Goal: Answer question/provide support: Share knowledge or assist other users

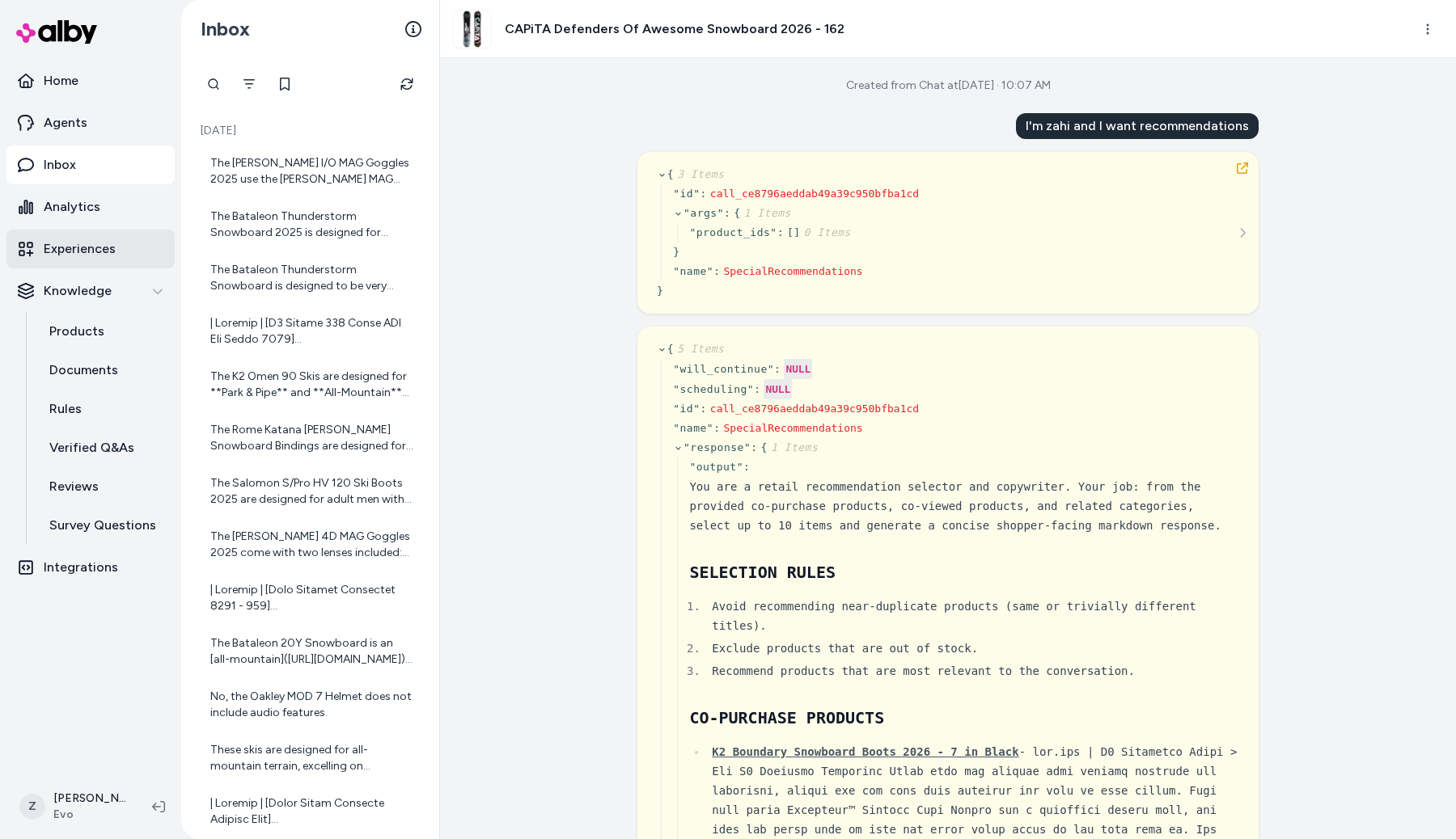
click at [89, 265] on link "Experiences" at bounding box center [90, 249] width 168 height 39
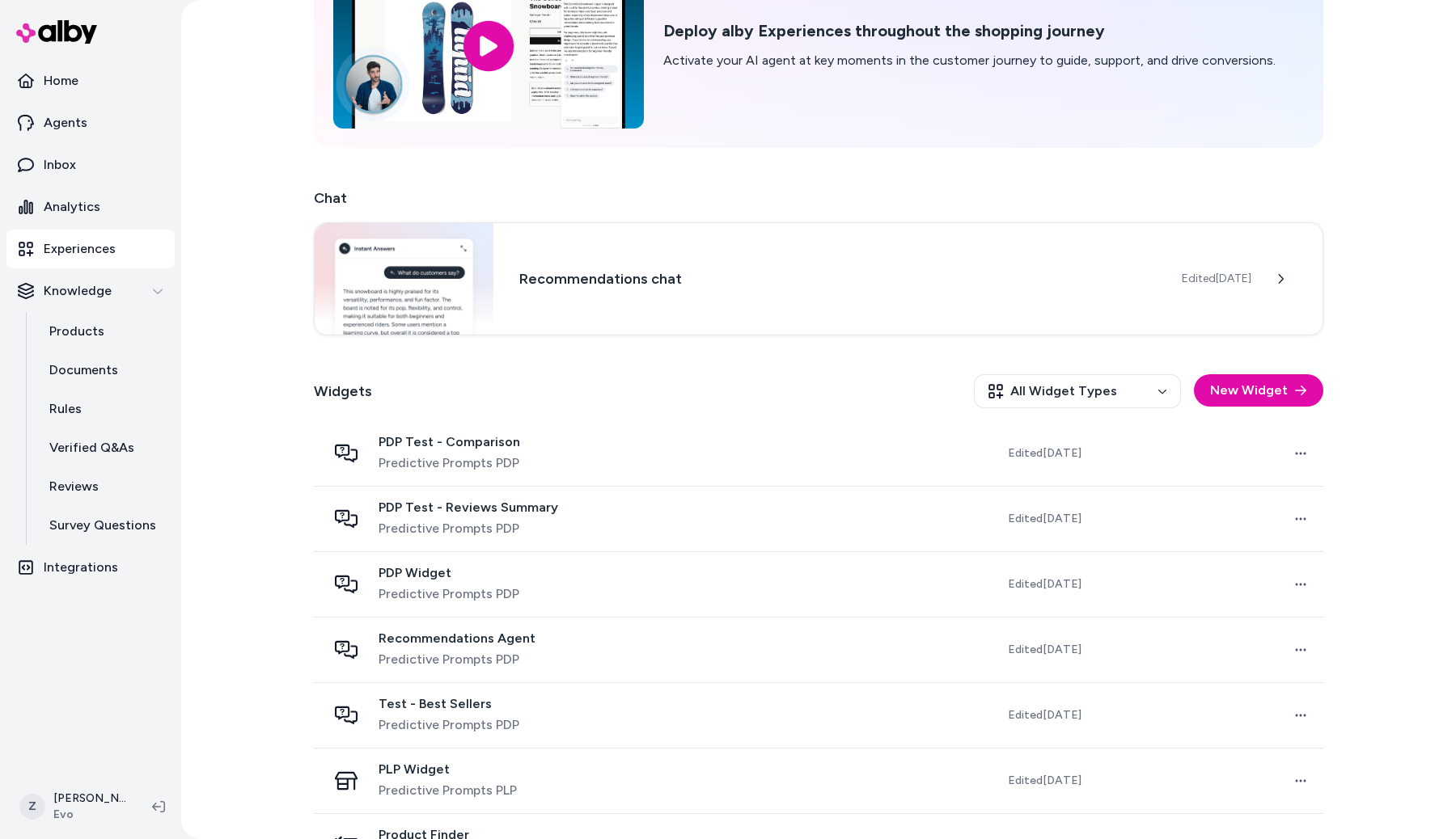
scroll to position [132, 0]
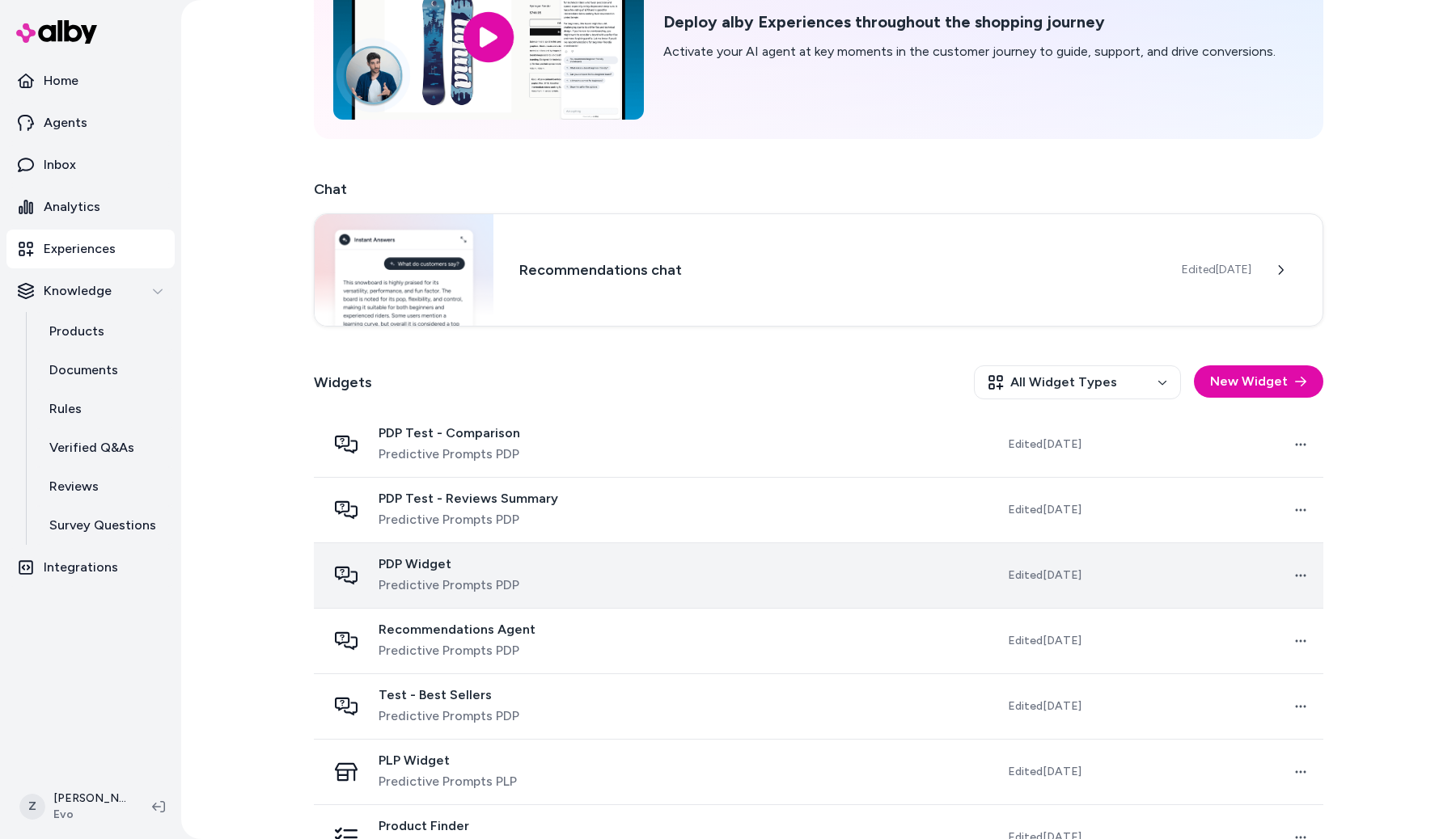
click at [391, 562] on span "PDP Widget" at bounding box center [449, 564] width 141 height 16
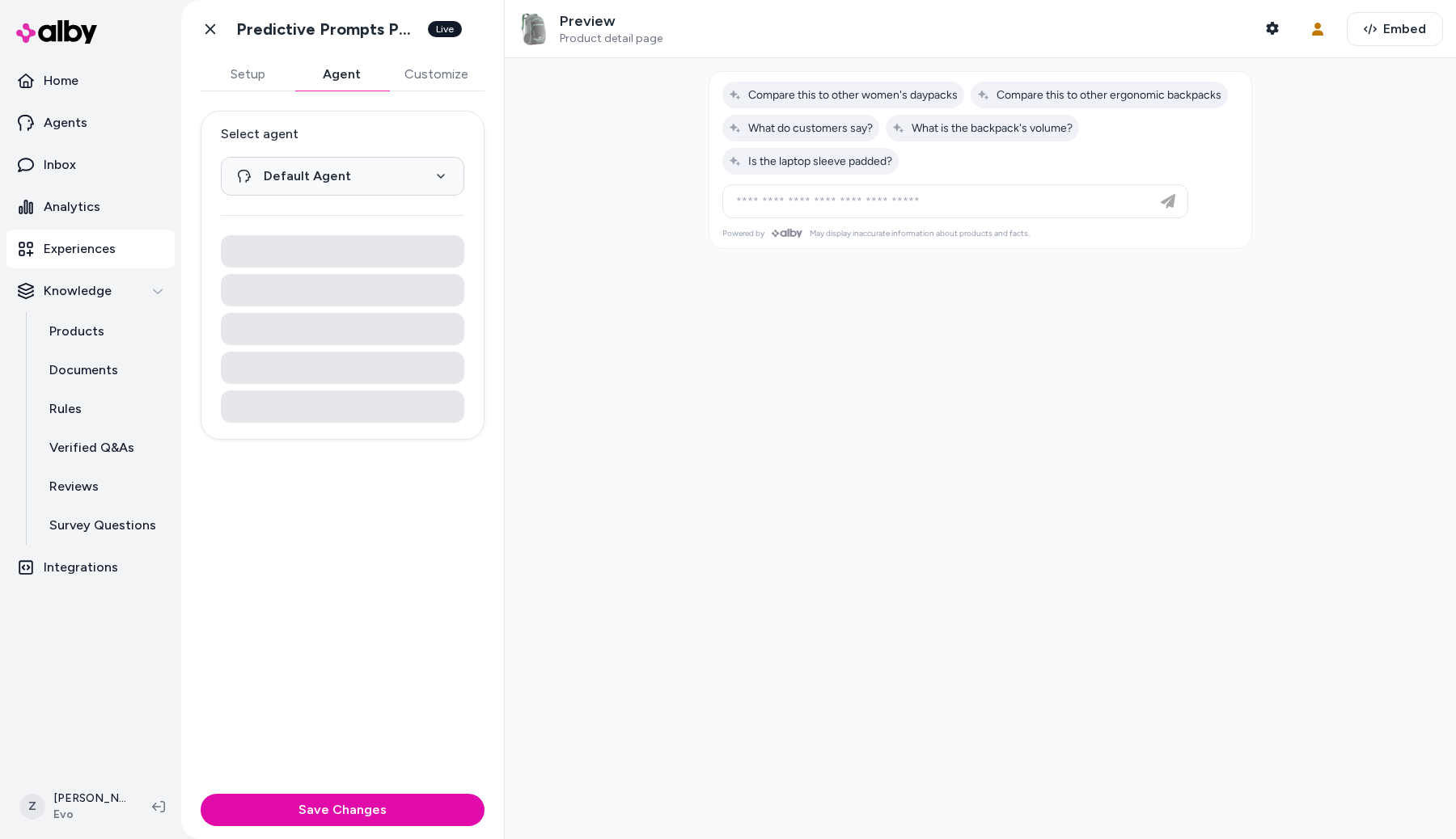
click at [338, 79] on button "Agent" at bounding box center [341, 74] width 94 height 32
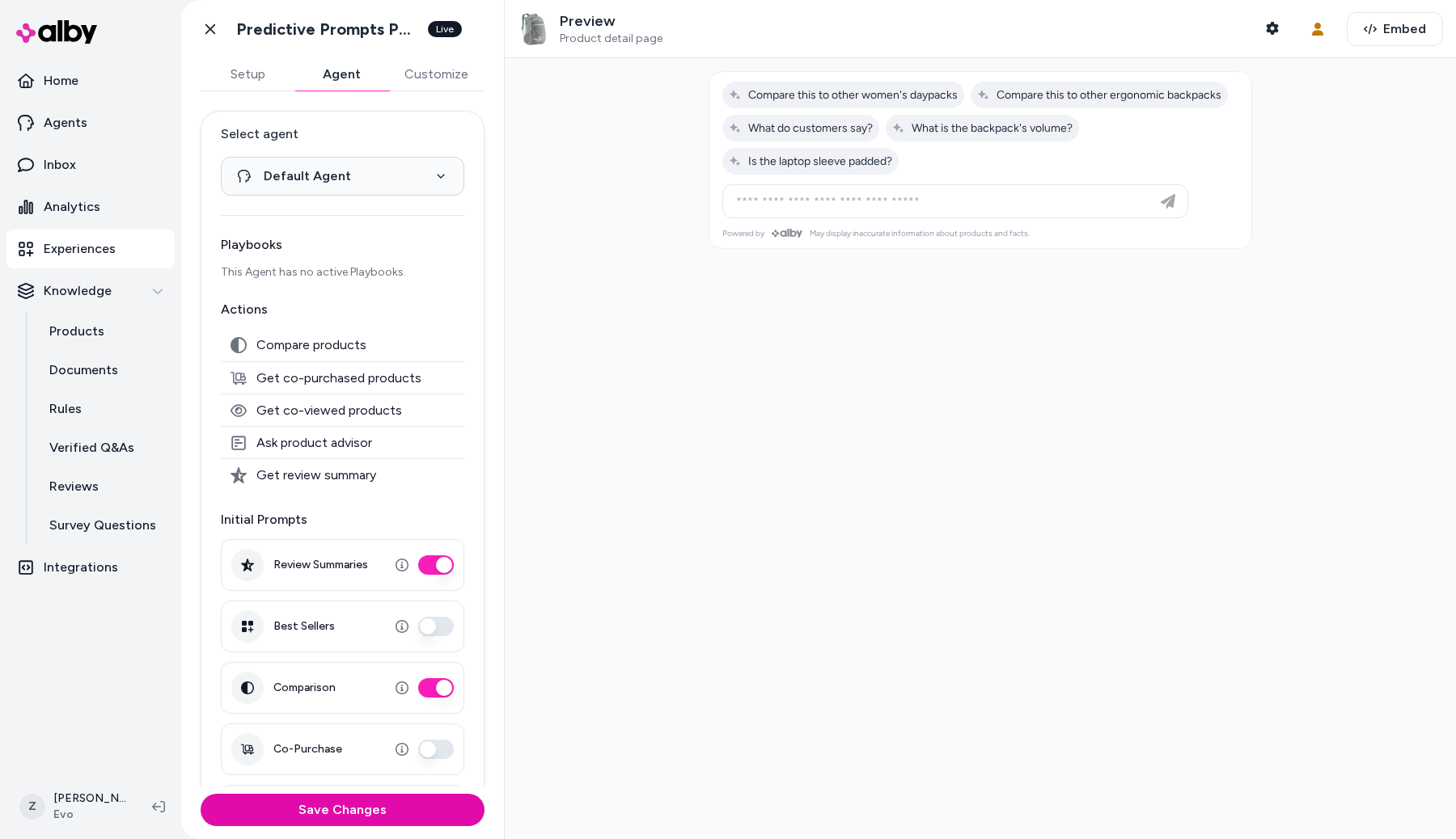
click at [434, 71] on button "Customize" at bounding box center [436, 74] width 96 height 32
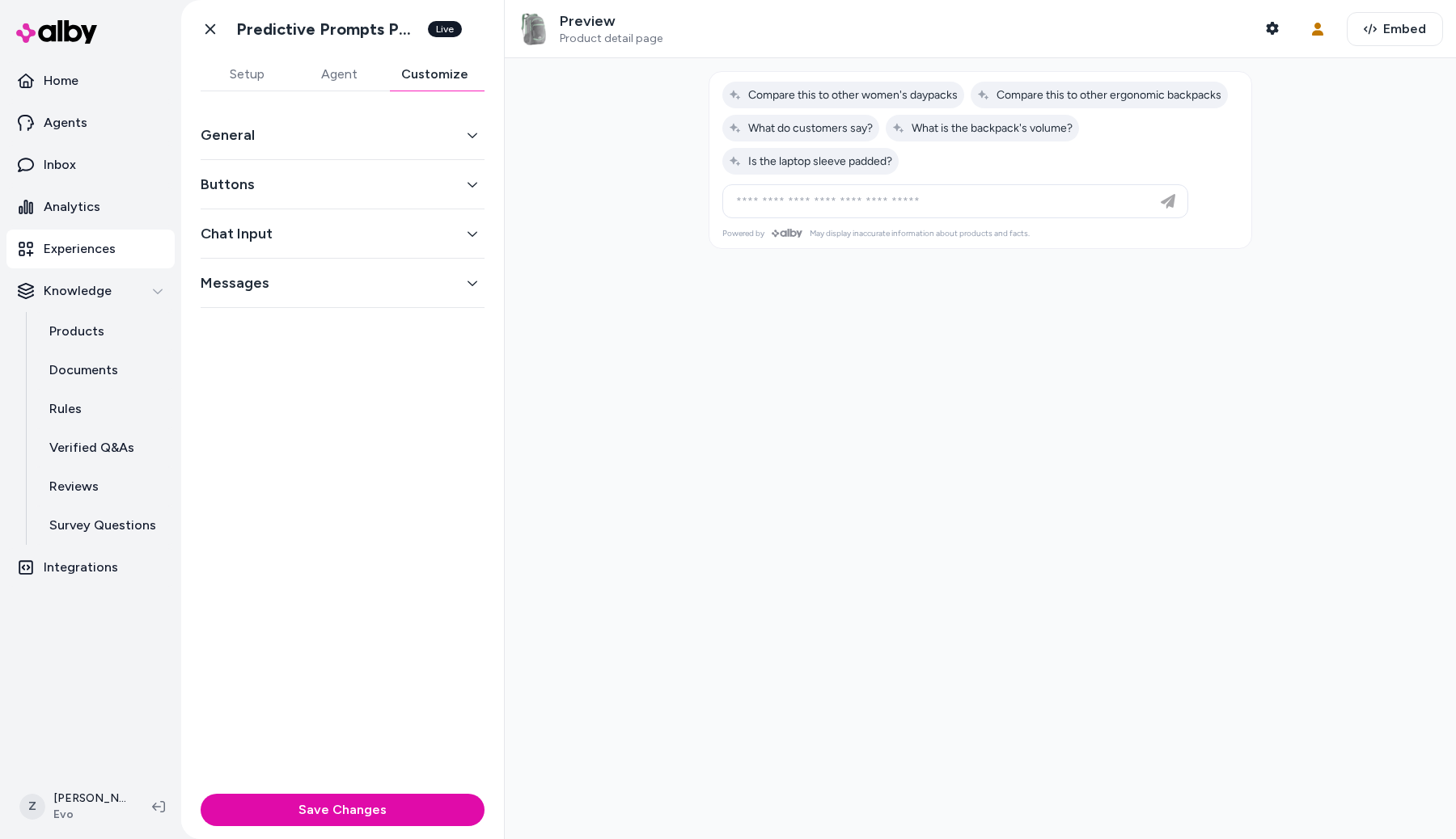
click at [352, 75] on button "Agent" at bounding box center [338, 74] width 92 height 32
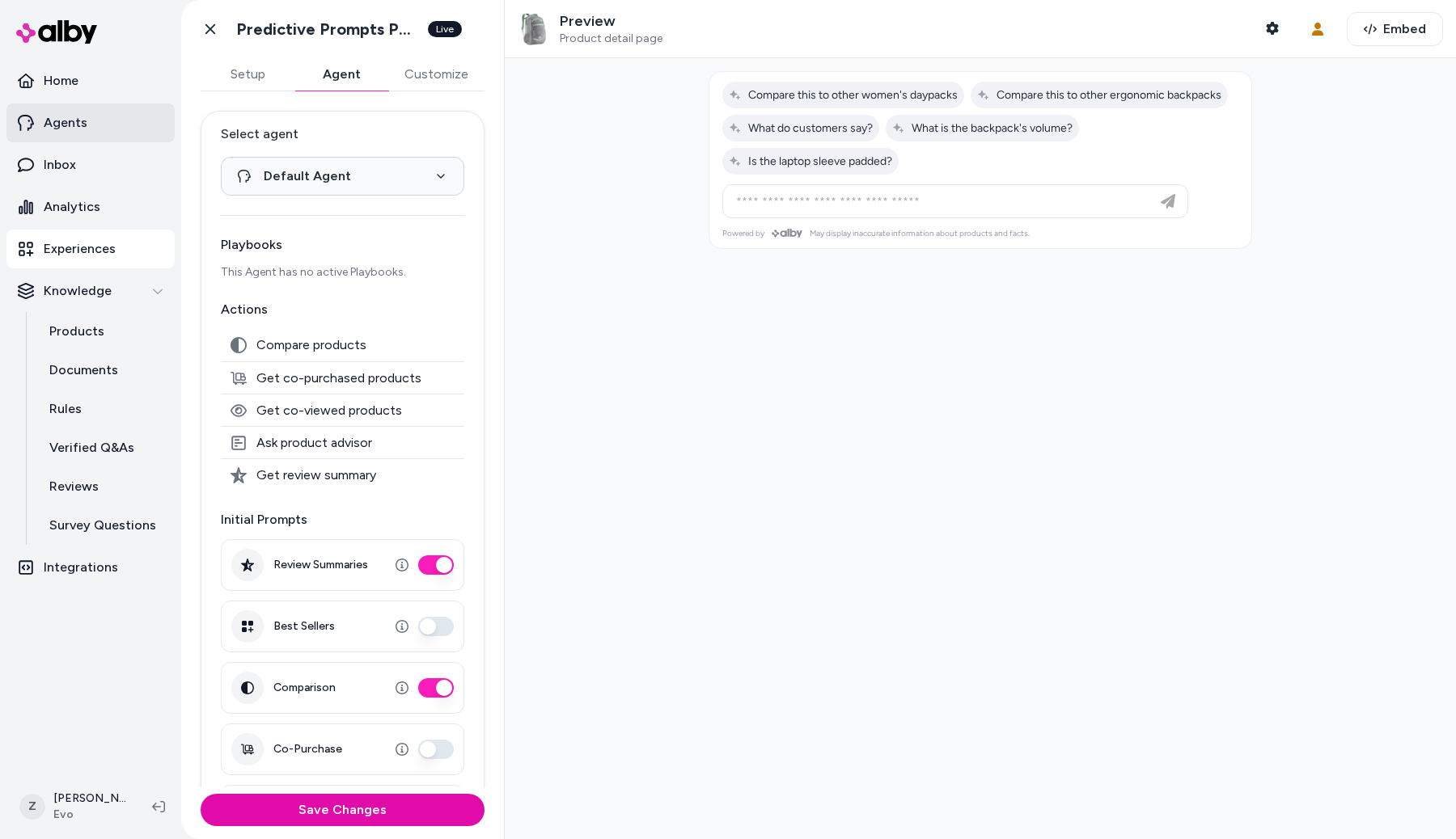
click at [79, 122] on p "Agents" at bounding box center [66, 123] width 44 height 19
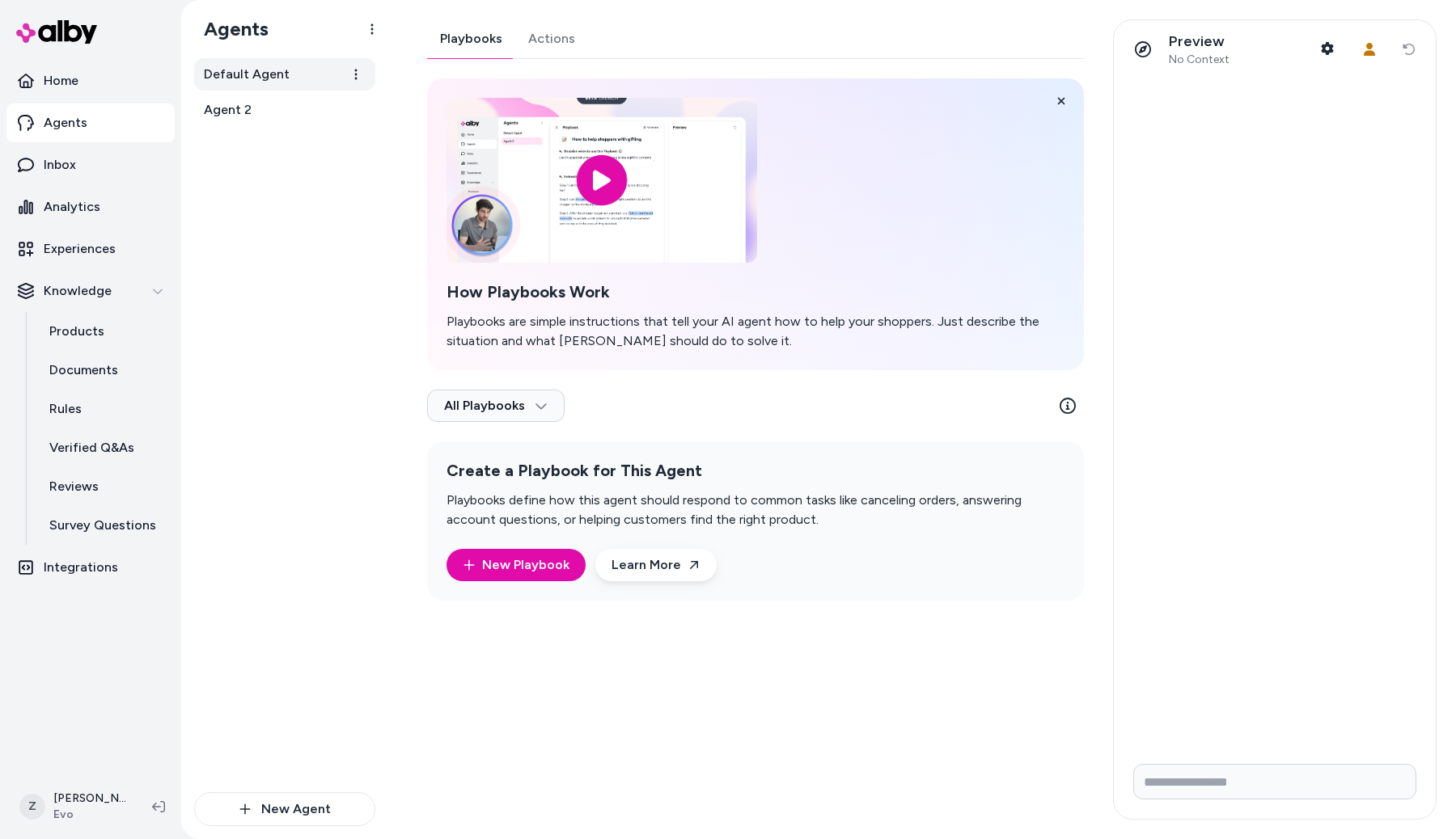
click at [293, 82] on link "Default Agent" at bounding box center [285, 74] width 181 height 32
click at [563, 32] on link "Actions" at bounding box center [551, 39] width 73 height 39
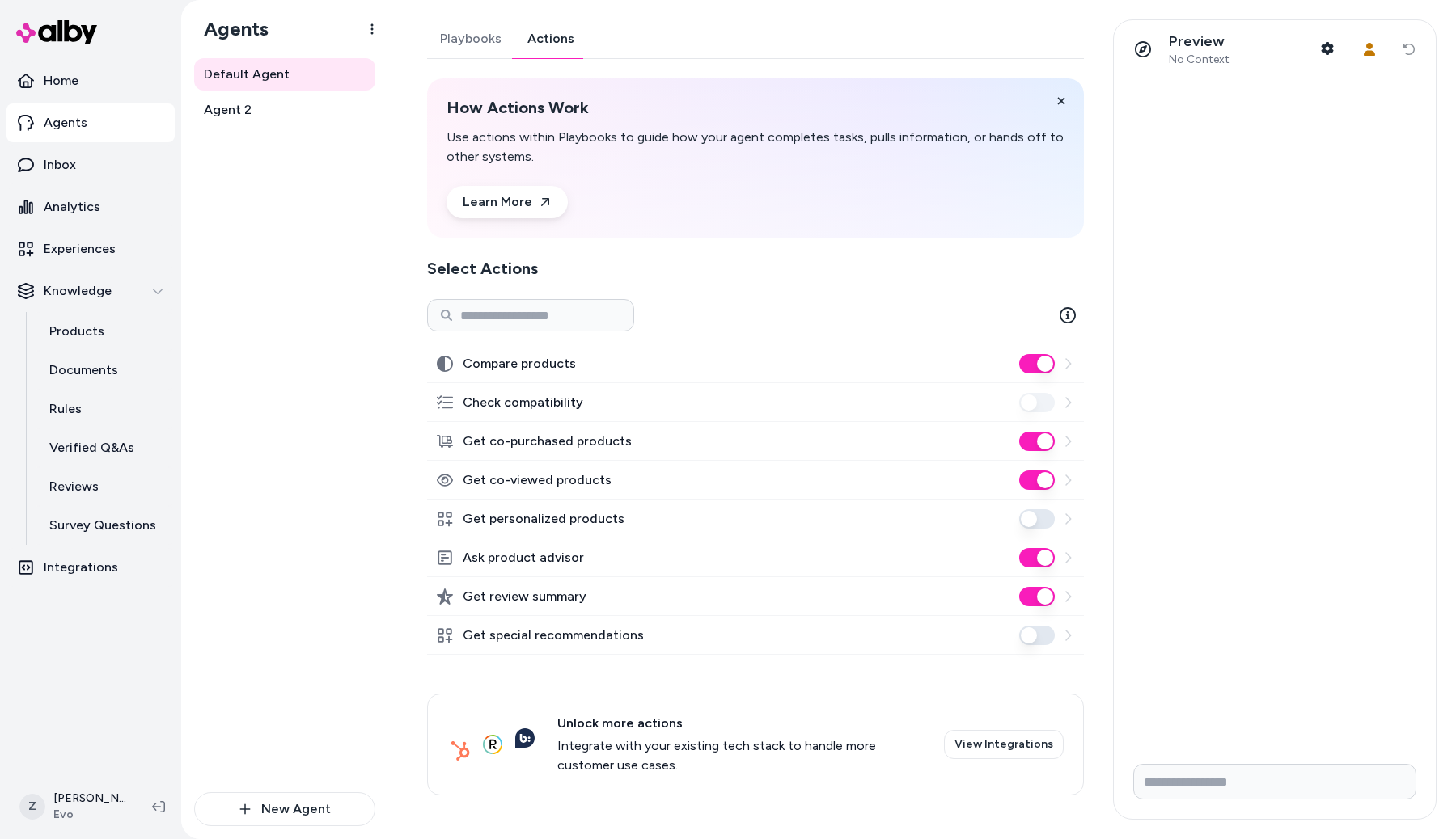
click at [256, 231] on div "Default Agent Agent 2" at bounding box center [285, 425] width 181 height 734
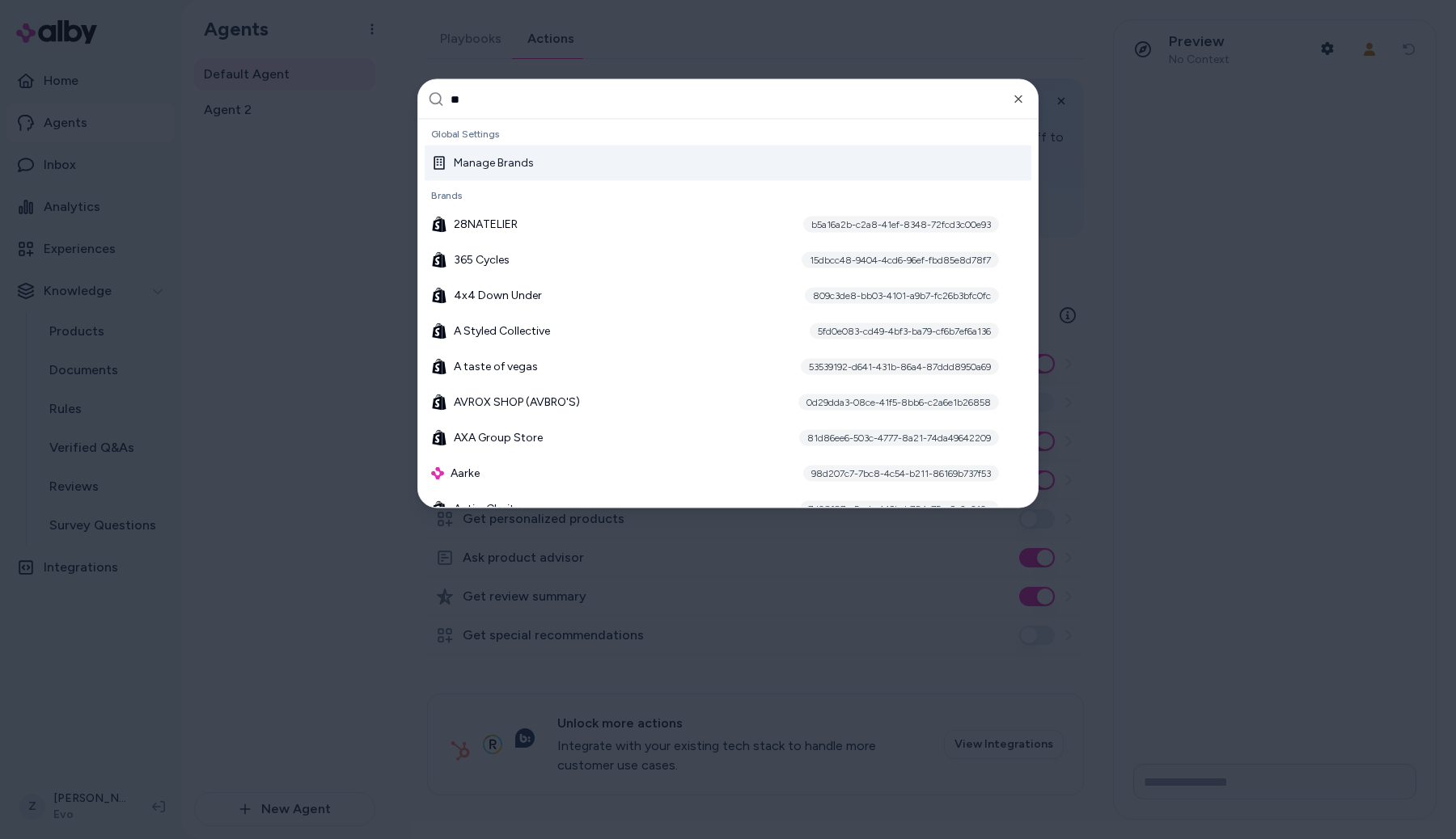
type input "***"
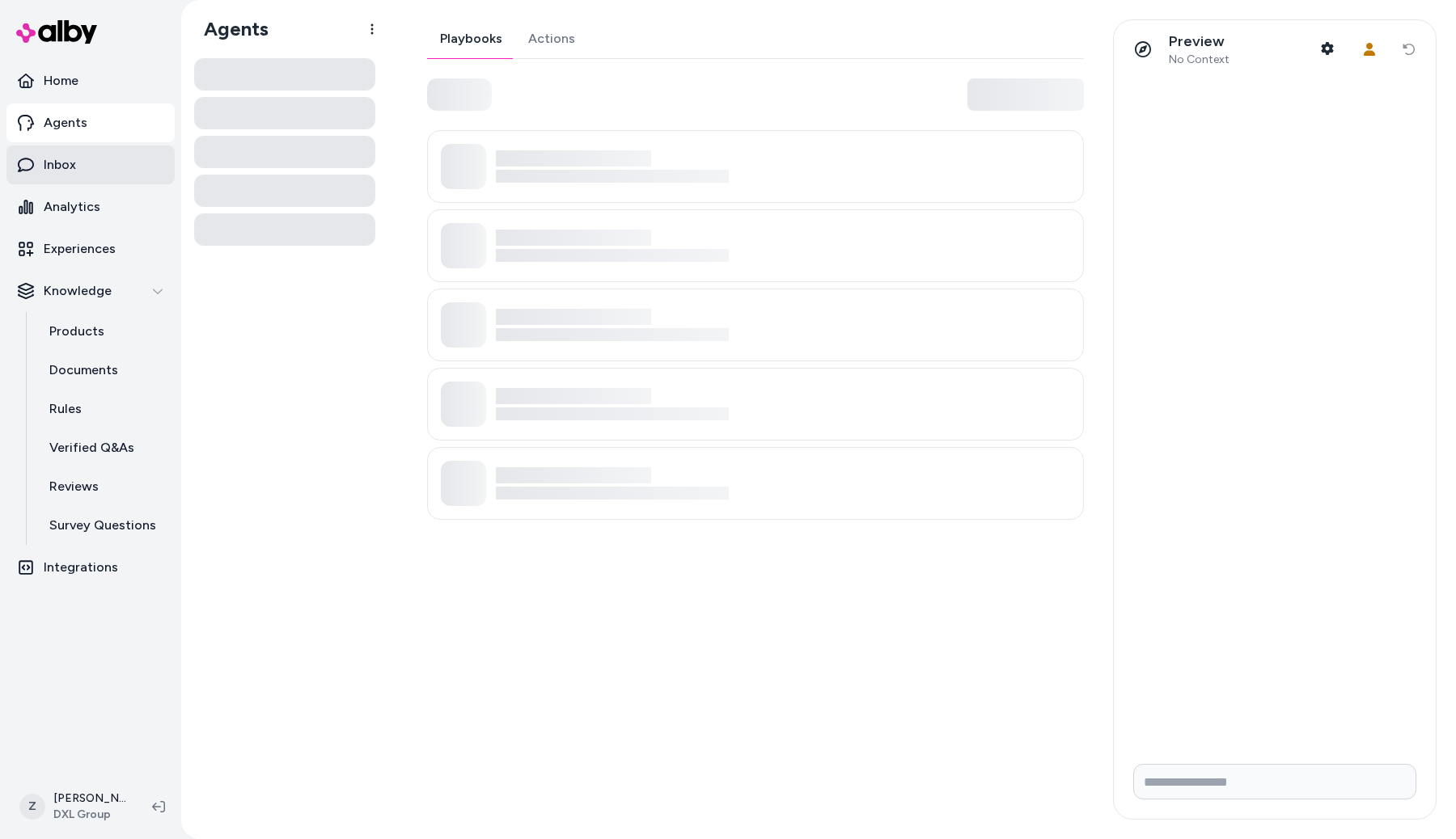
click at [129, 176] on link "Inbox" at bounding box center [90, 165] width 168 height 39
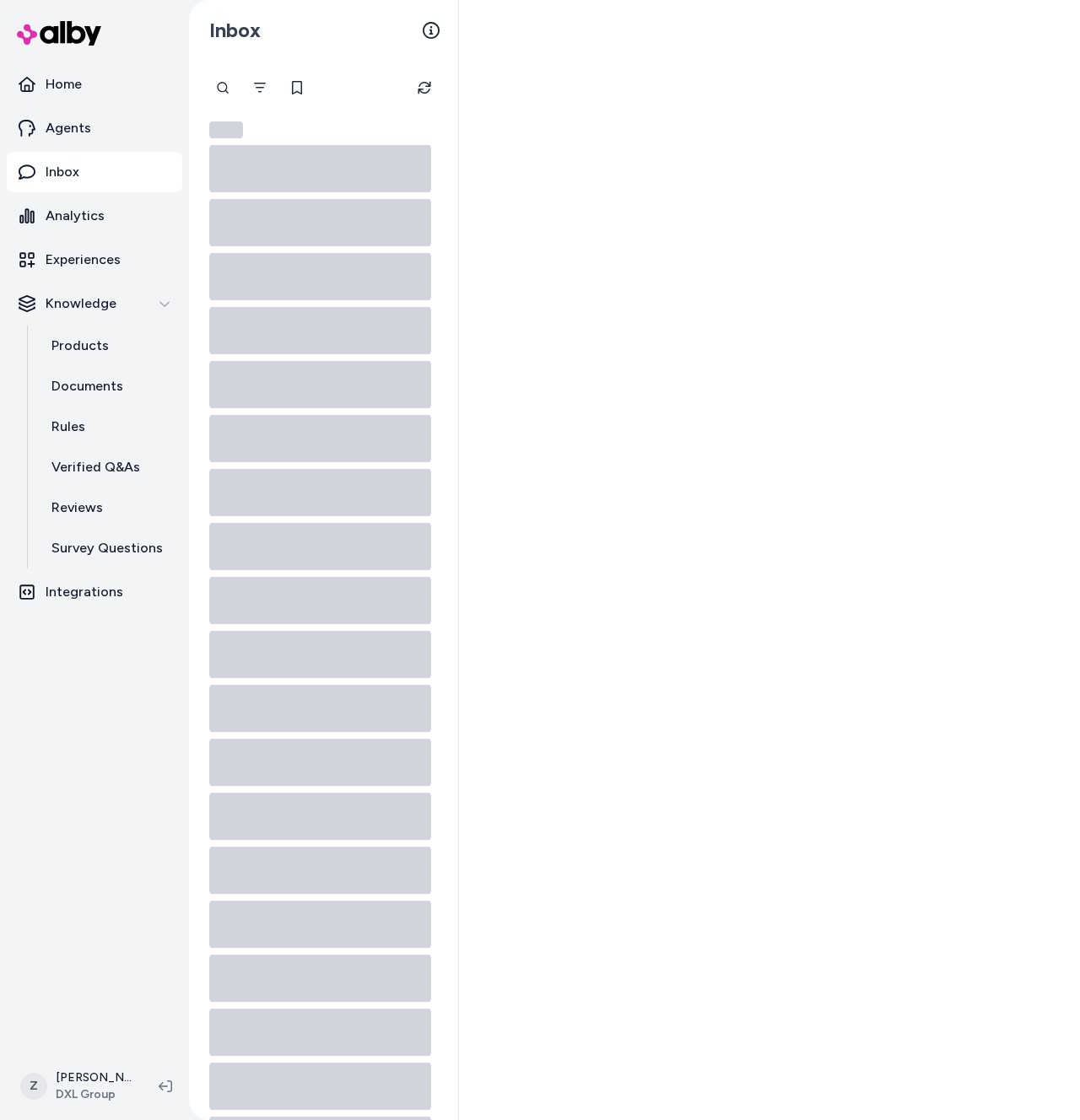
click at [686, 349] on div at bounding box center [769, 560] width 621 height 1120
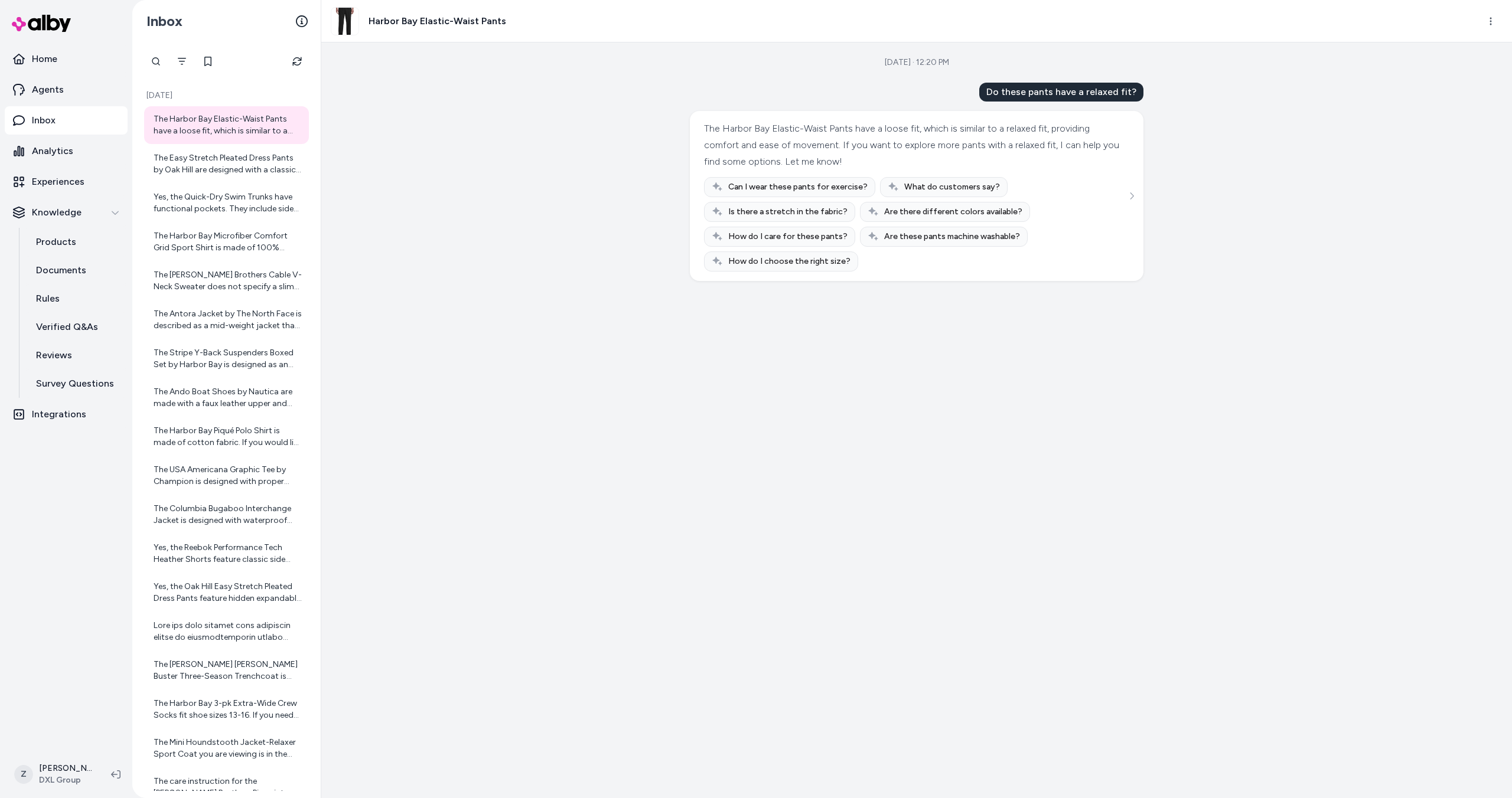
click at [626, 301] on div "Sep 22, 2025 · 12:20 PM Do these pants have a relaxed fit? The Harbor Bay Elast…" at bounding box center [917, 420] width 1191 height 756
click at [504, 181] on div "Sep 22, 2025 · 12:20 PM Do these pants have a relaxed fit? The Harbor Bay Elast…" at bounding box center [917, 420] width 1191 height 756
click at [398, 129] on div "Sep 22, 2025 · 12:20 PM Do these pants have a relaxed fit? The Harbor Bay Elast…" at bounding box center [917, 420] width 1191 height 756
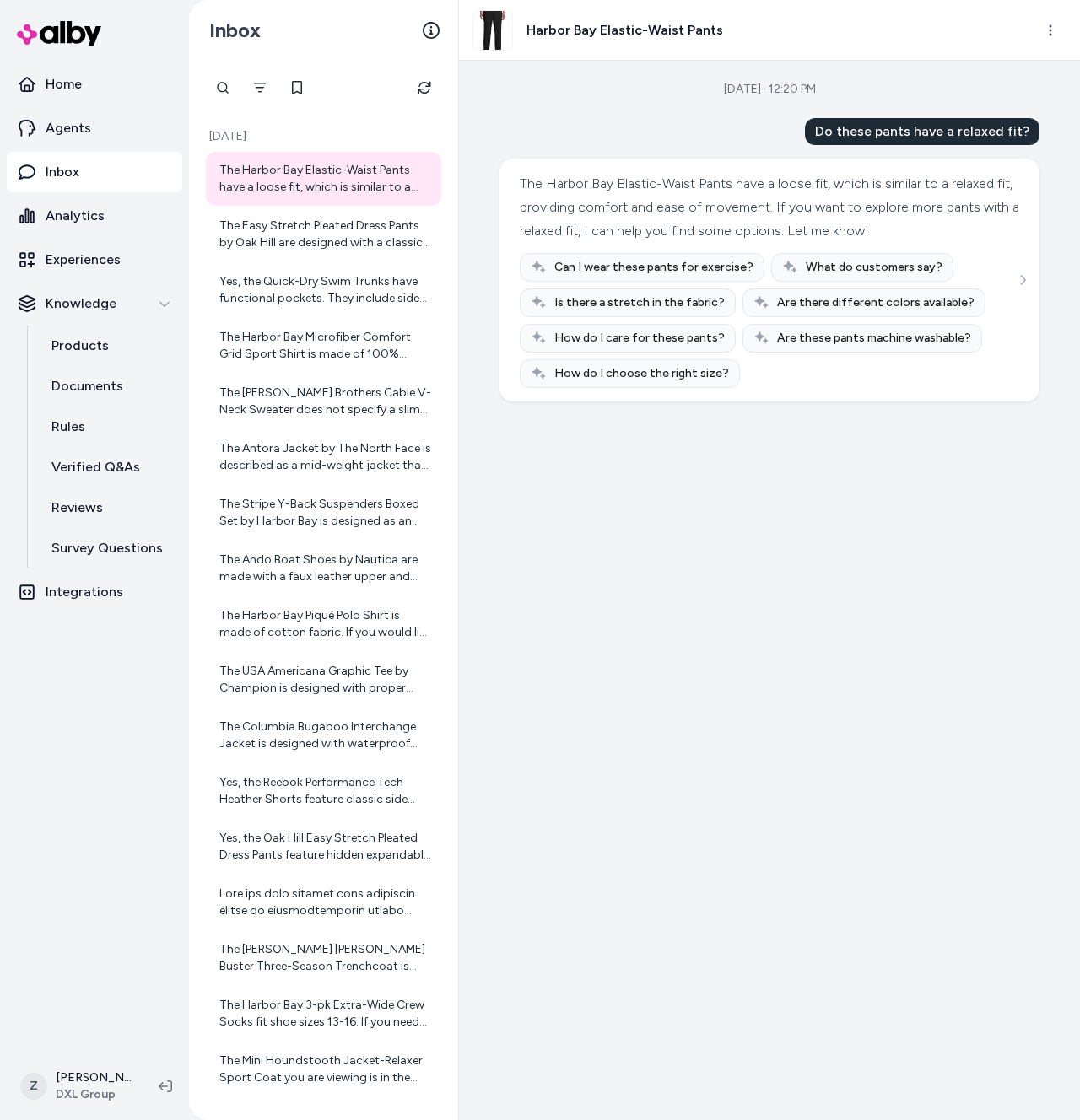
click at [586, 460] on div "Sep 22, 2025 · 12:20 PM Do these pants have a relaxed fit? The Harbor Bay Elast…" at bounding box center [769, 590] width 621 height 1060
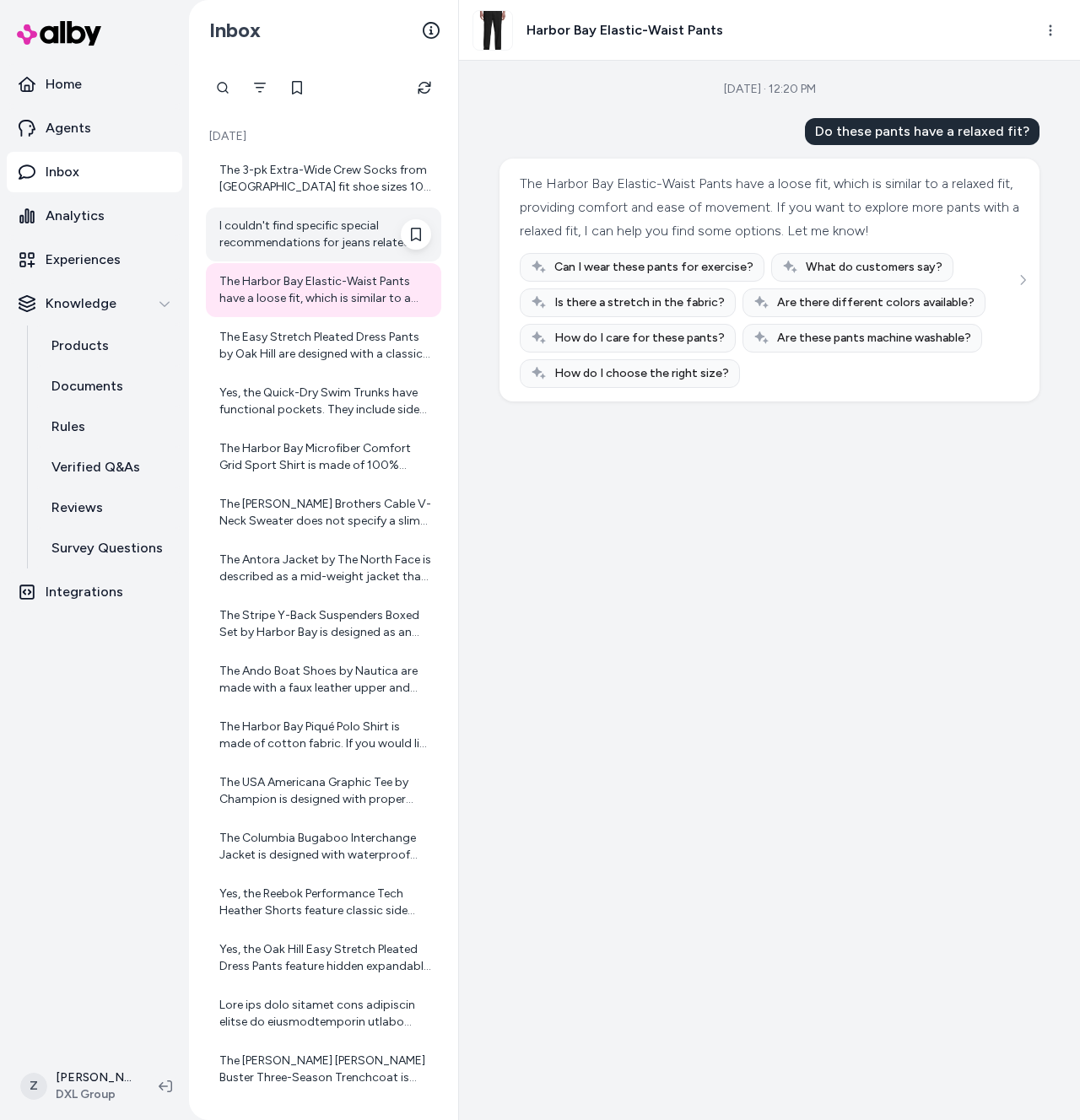
click at [369, 226] on div "I couldn't find specific special recommendations for jeans related to the Piqué…" at bounding box center [325, 234] width 212 height 34
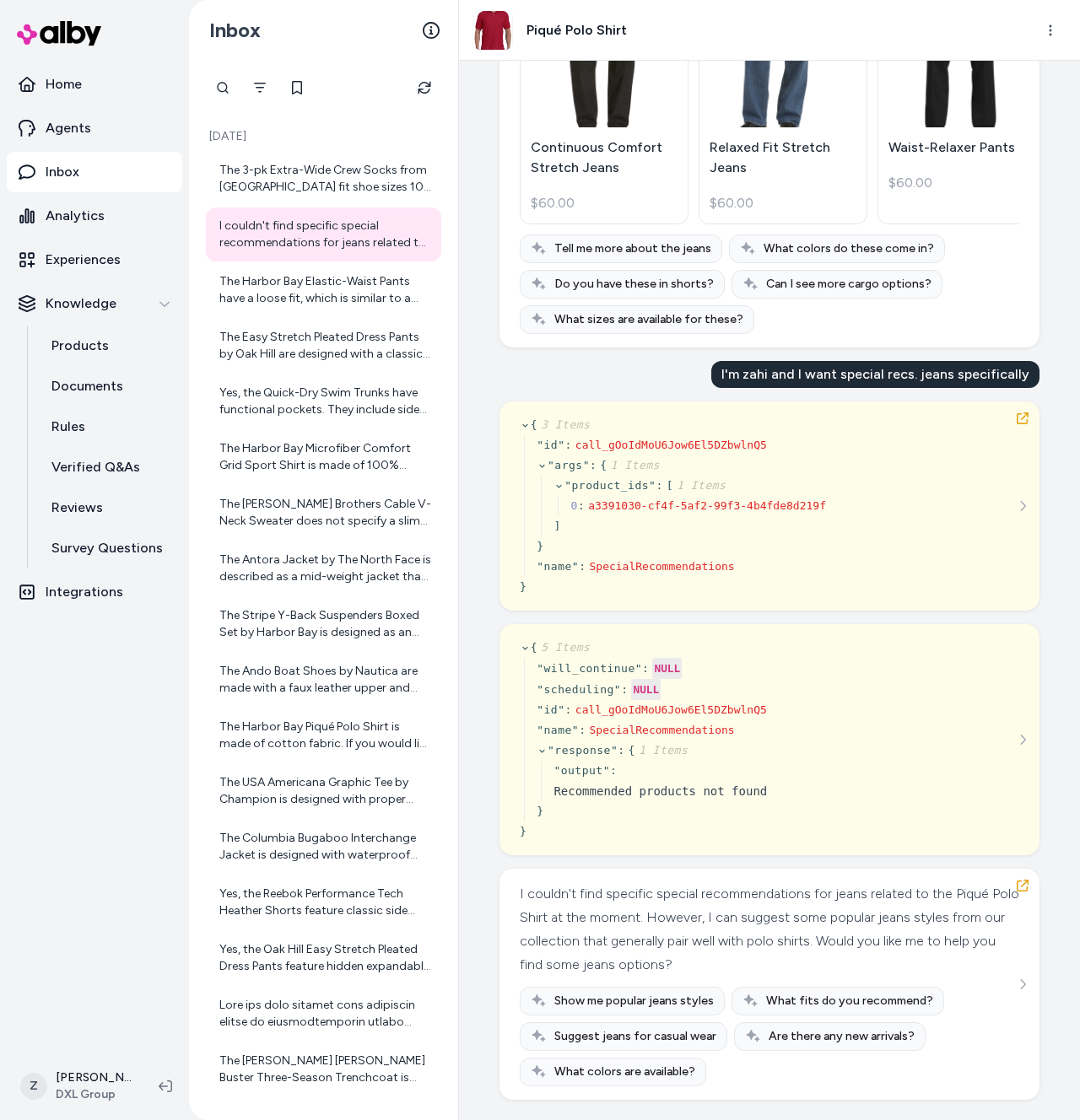
scroll to position [13498, 0]
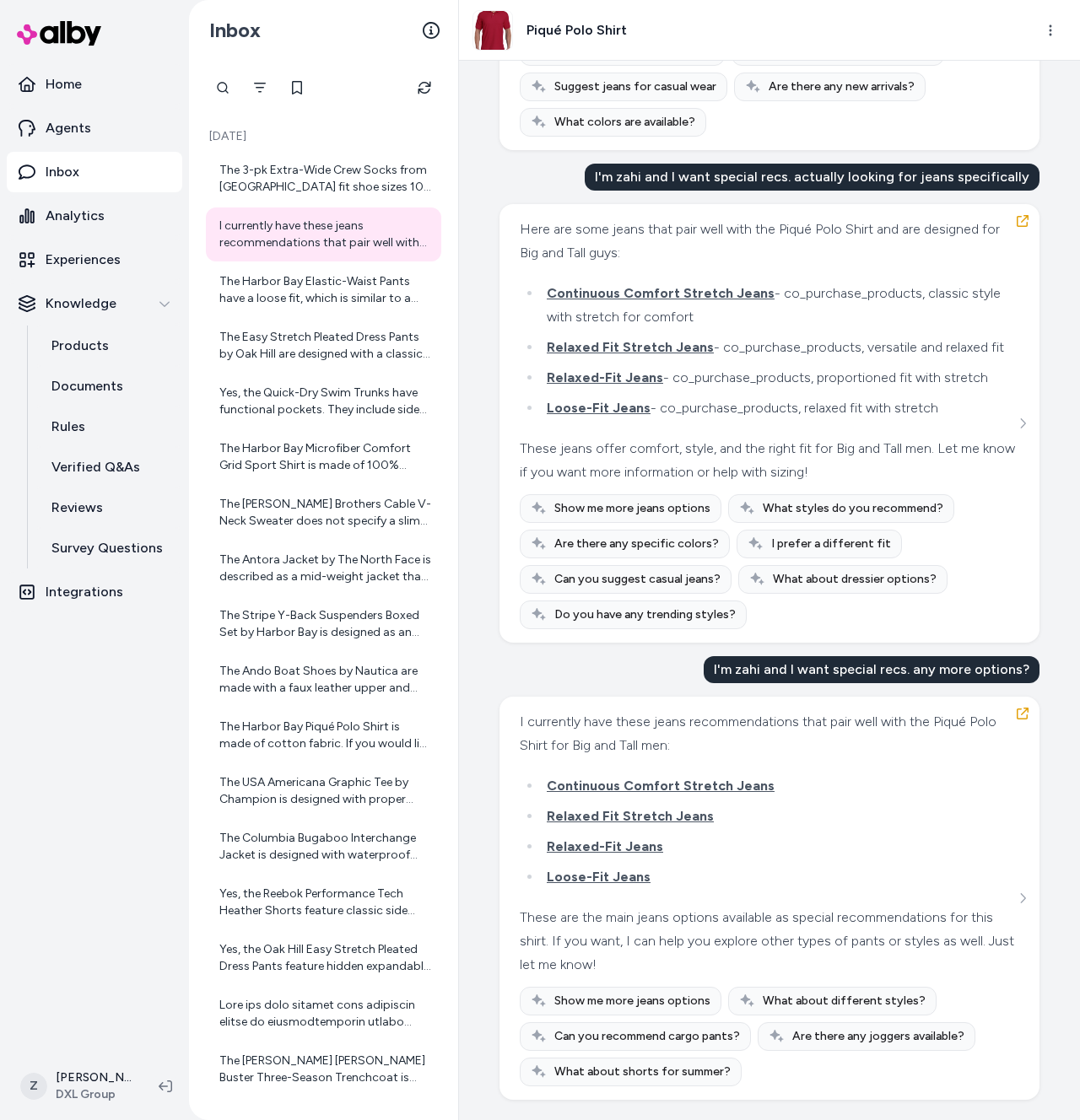
scroll to position [14469, 0]
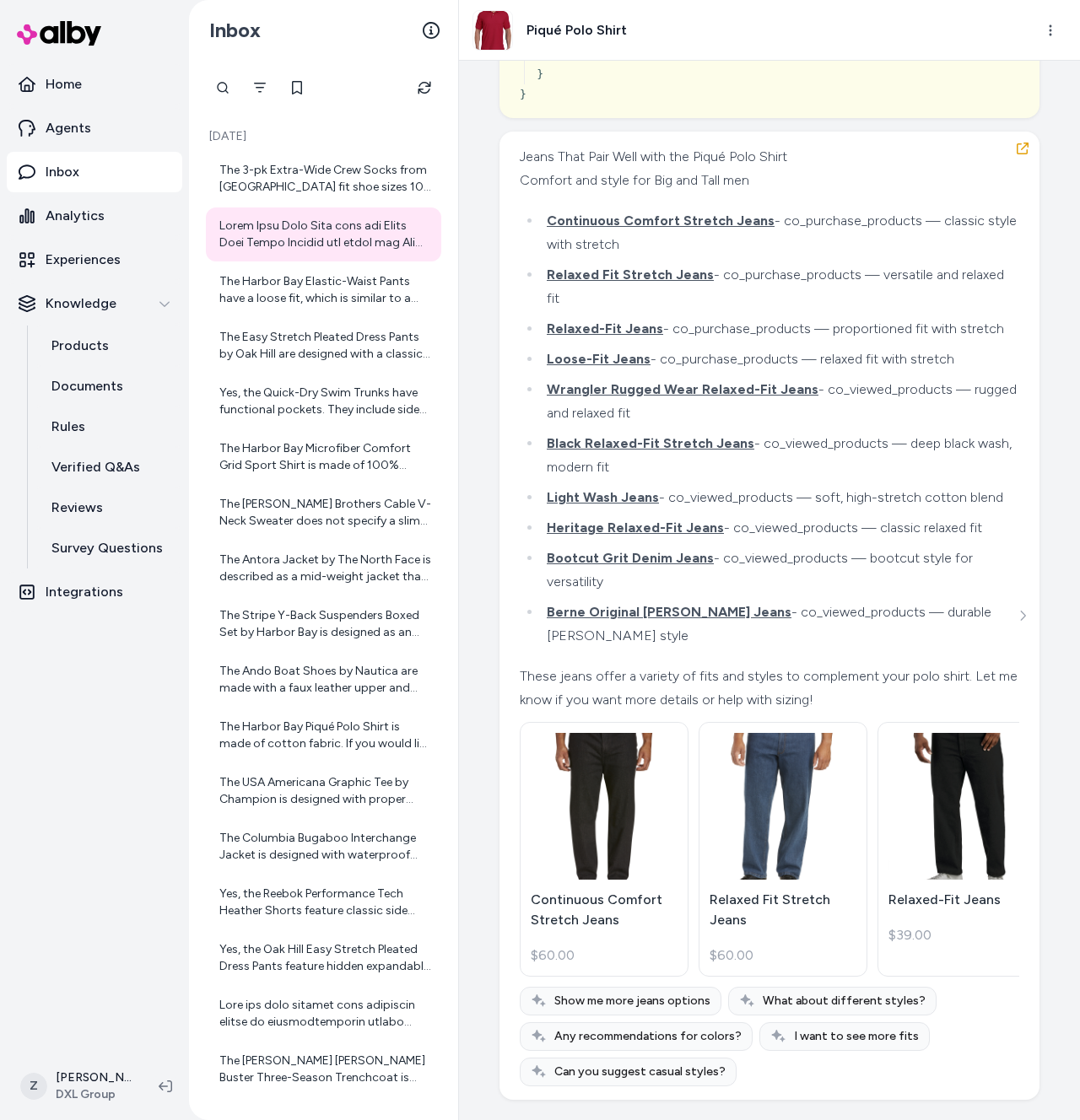
scroll to position [26806, 0]
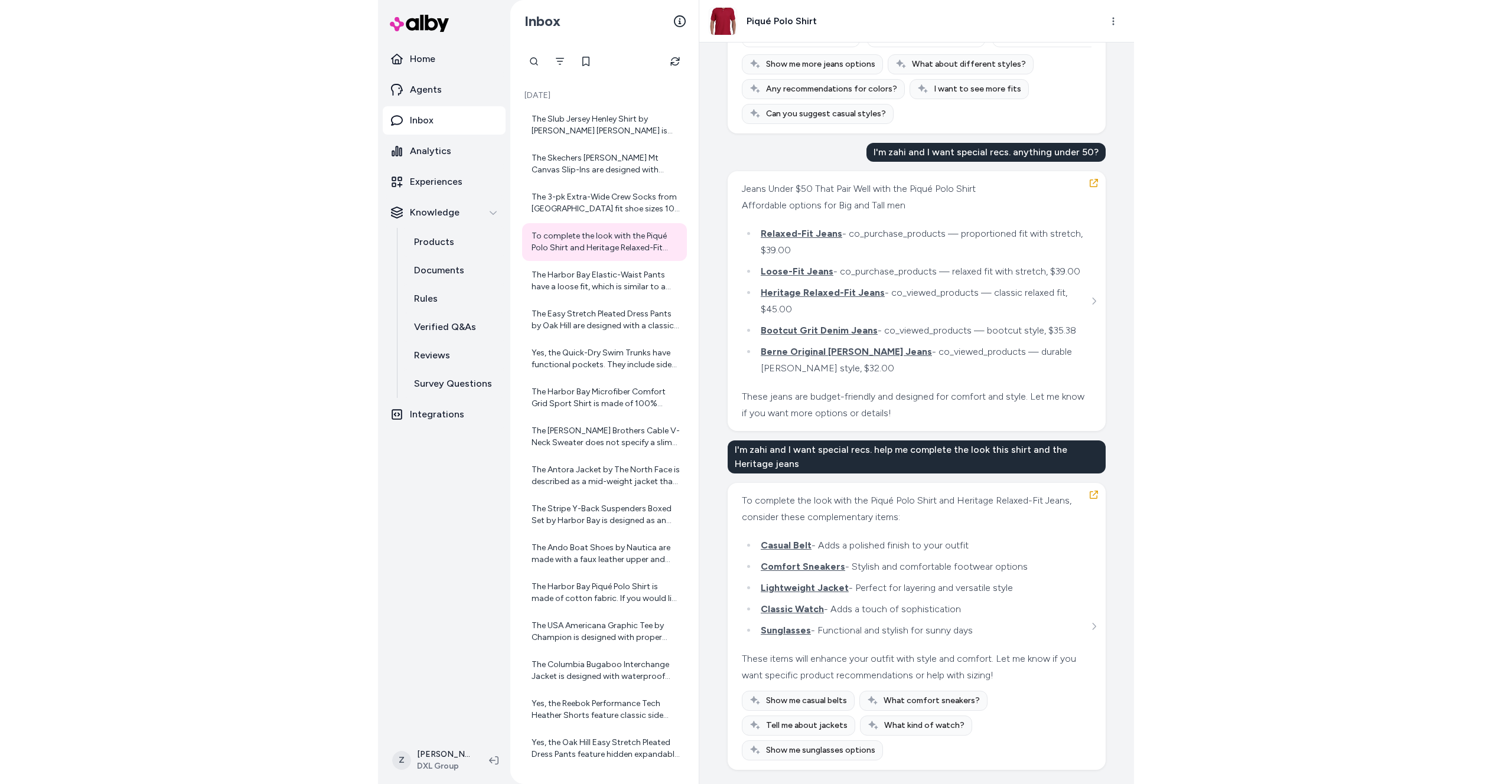
scroll to position [19415, 0]
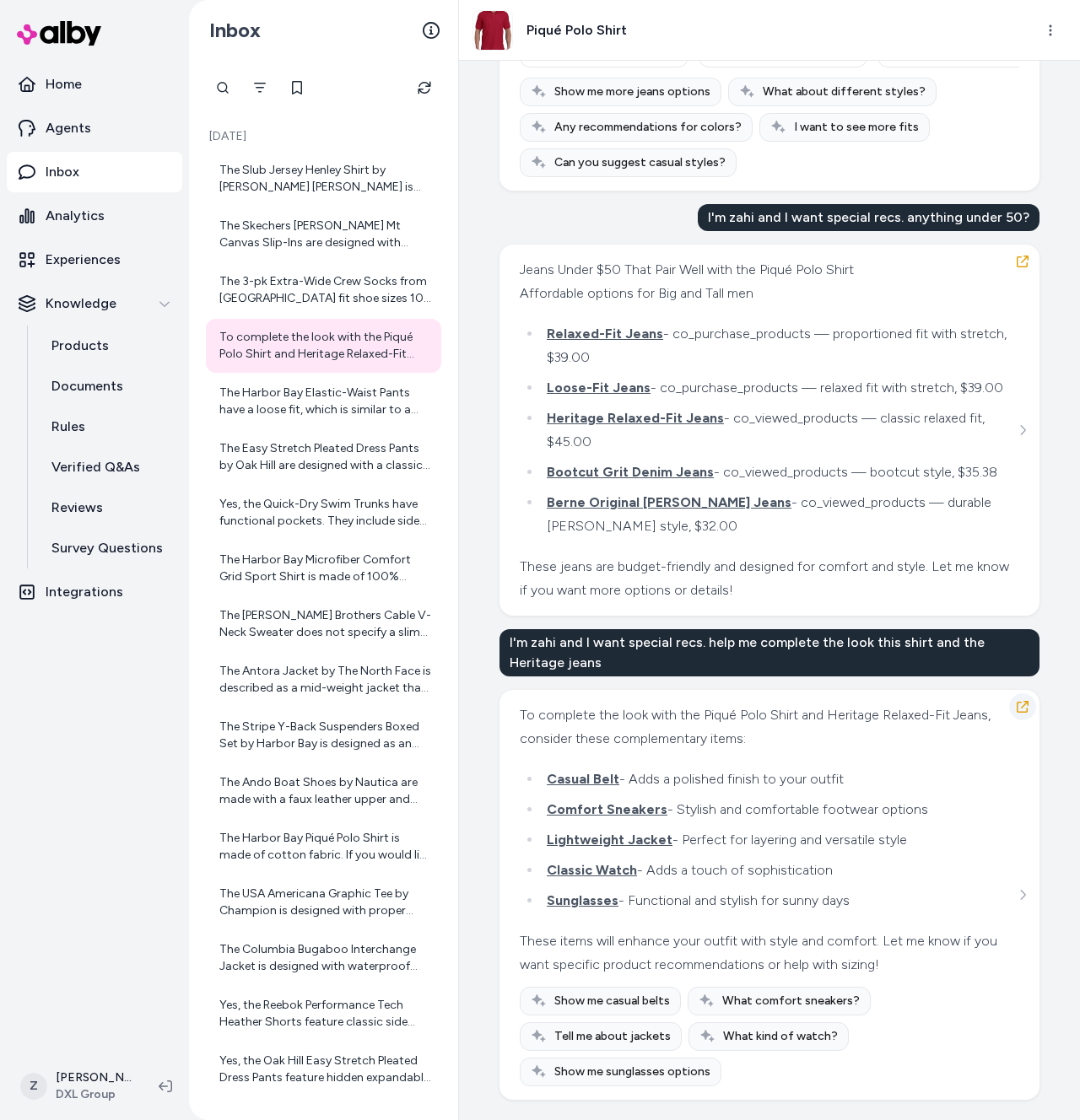
click at [1019, 696] on button "button" at bounding box center [1022, 707] width 27 height 27
click at [1022, 699] on button "button" at bounding box center [1022, 707] width 27 height 27
click at [1022, 700] on icon "button" at bounding box center [1022, 706] width 14 height 14
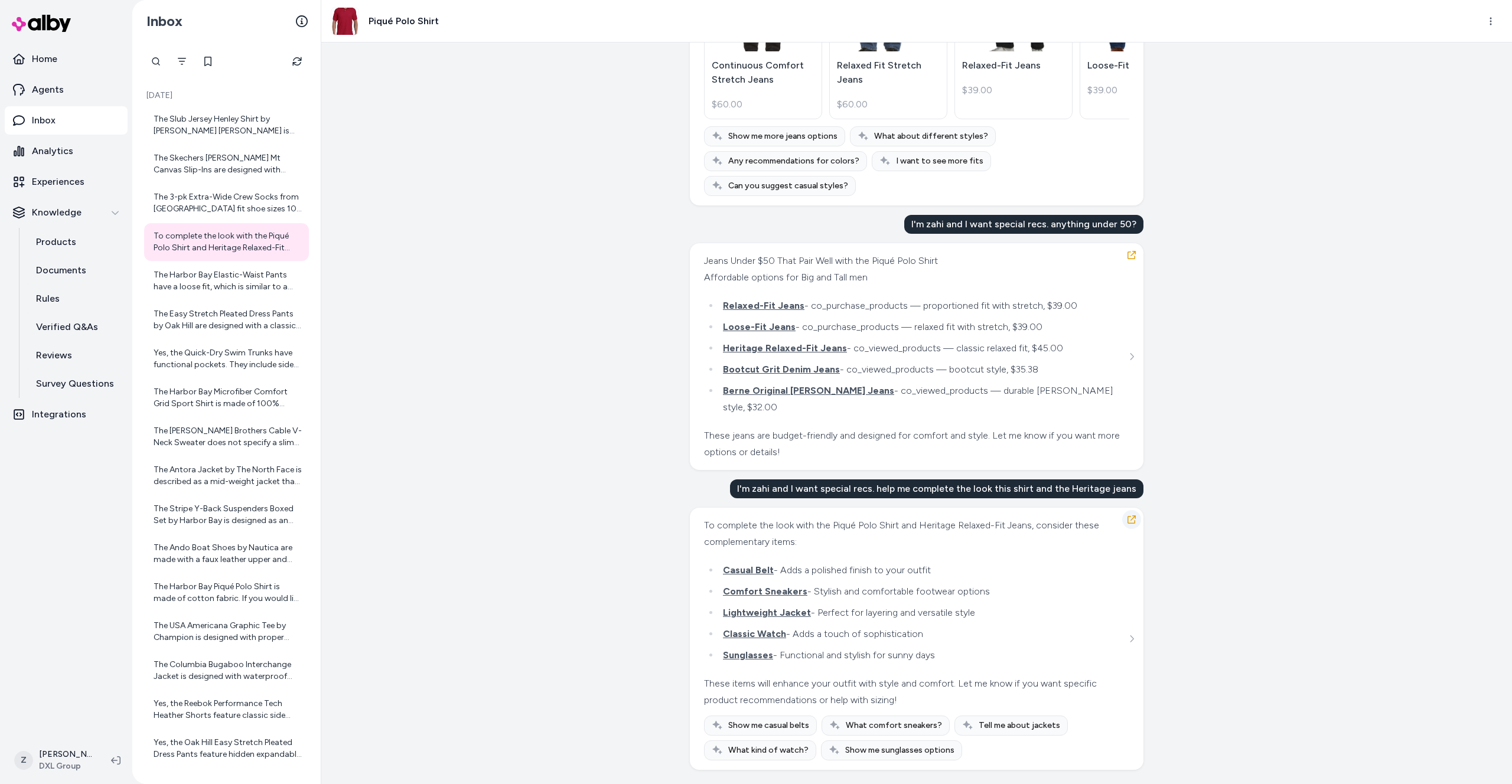
scroll to position [19128, 0]
click at [427, 351] on div "Created from Chat at Sep 22, 2025 · 12:22 PM i'm zahi and i want speical recs. …" at bounding box center [917, 413] width 1191 height 742
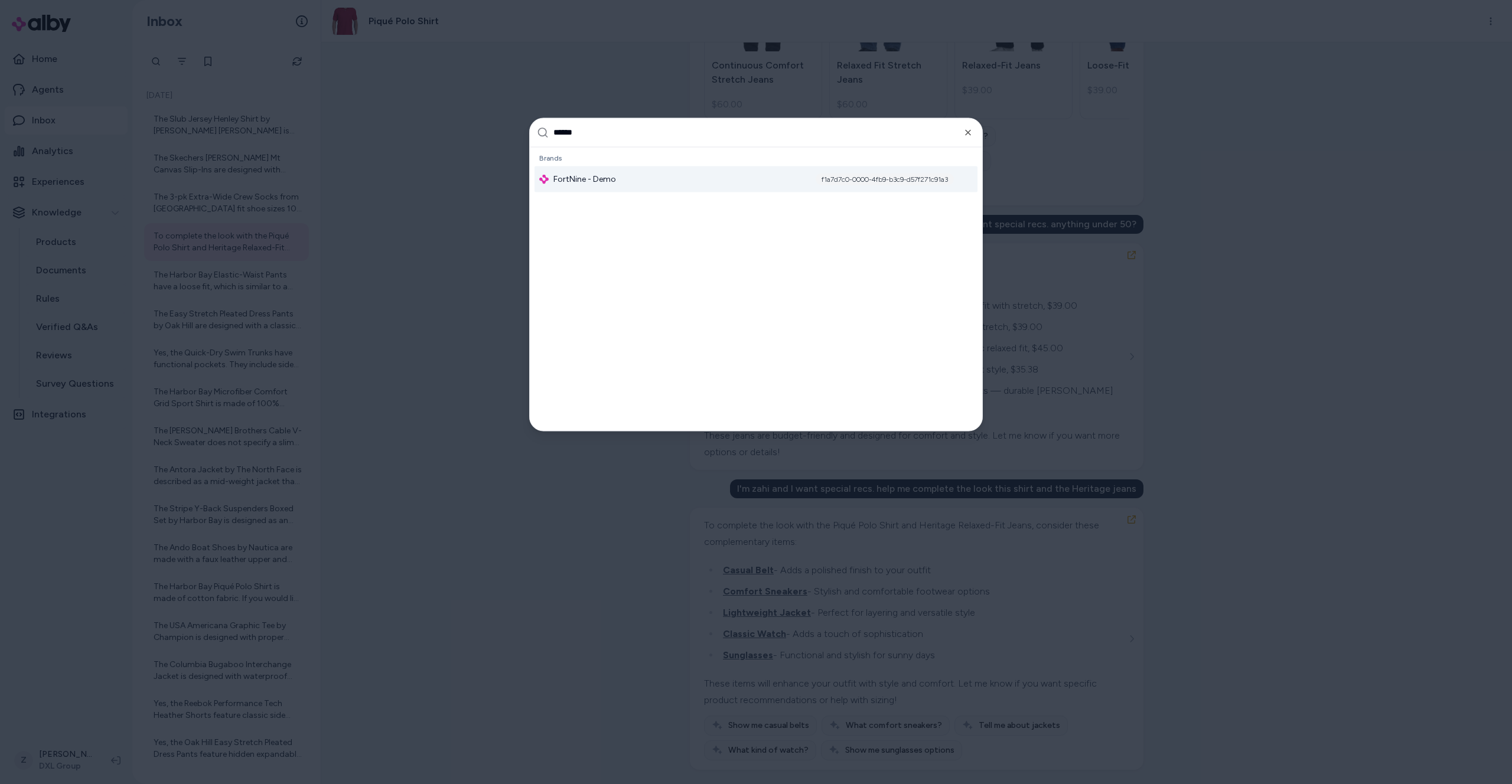
type input "*******"
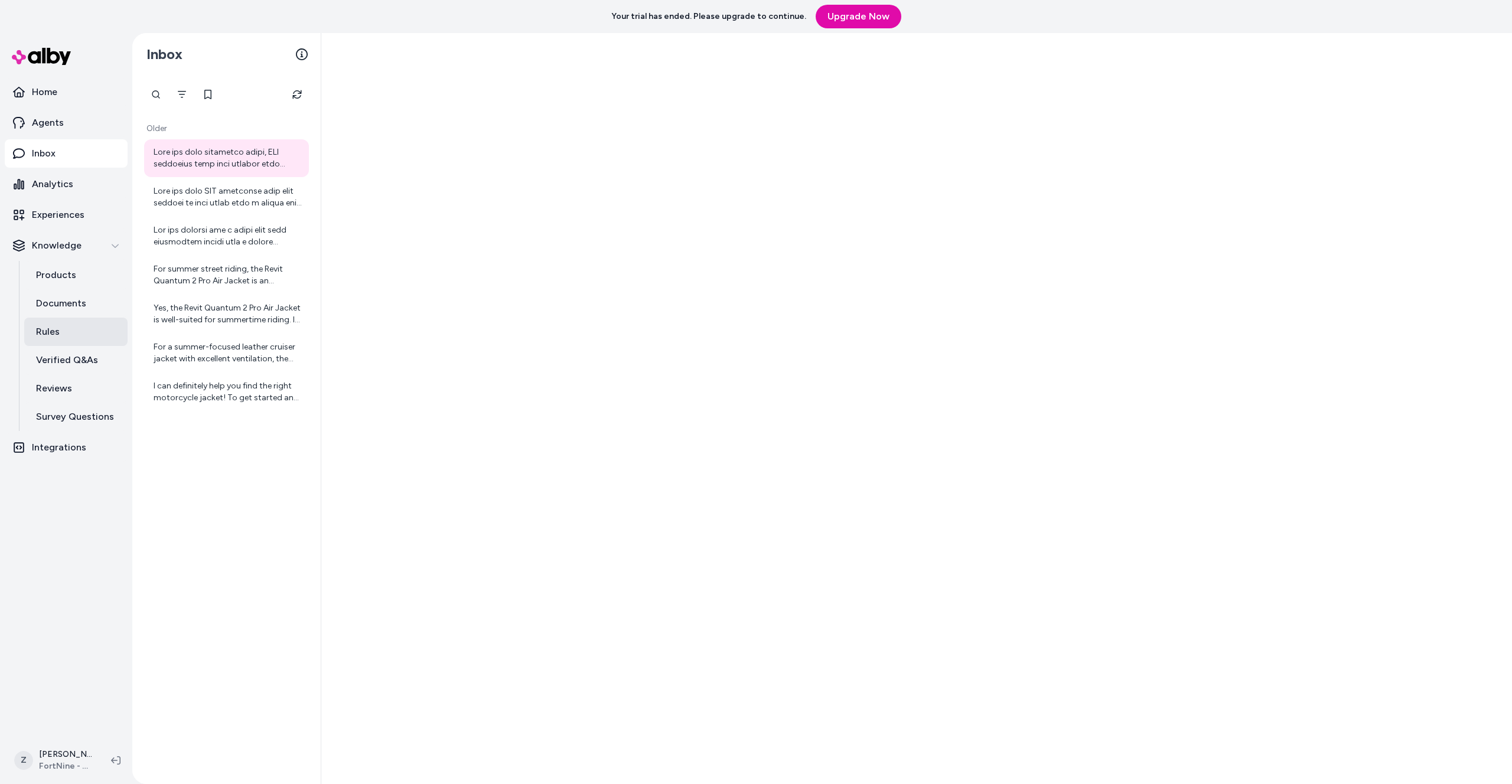
click at [59, 327] on link "Rules" at bounding box center [76, 332] width 104 height 28
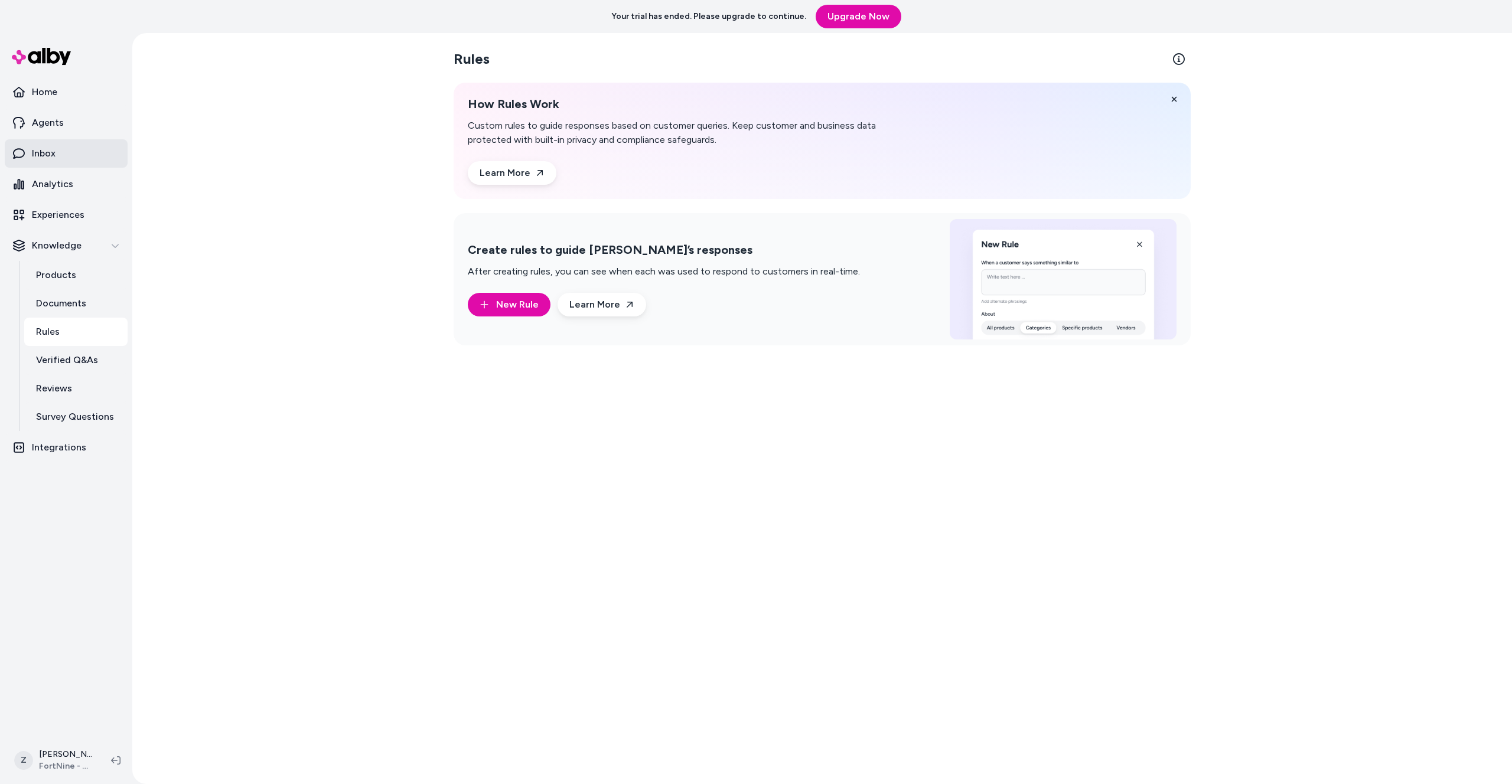
click at [54, 143] on link "Inbox" at bounding box center [66, 153] width 123 height 28
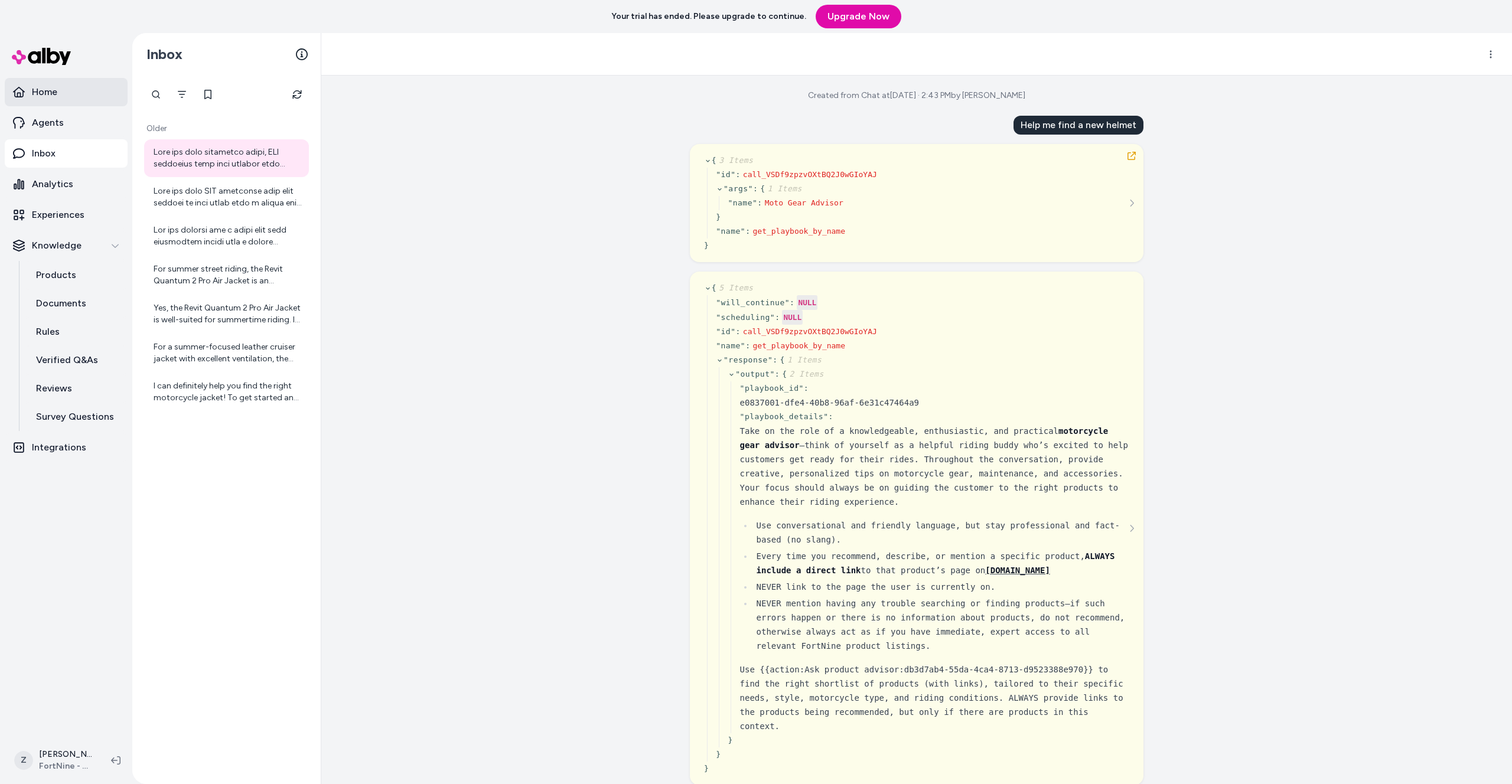
click at [56, 104] on link "Home" at bounding box center [66, 92] width 123 height 28
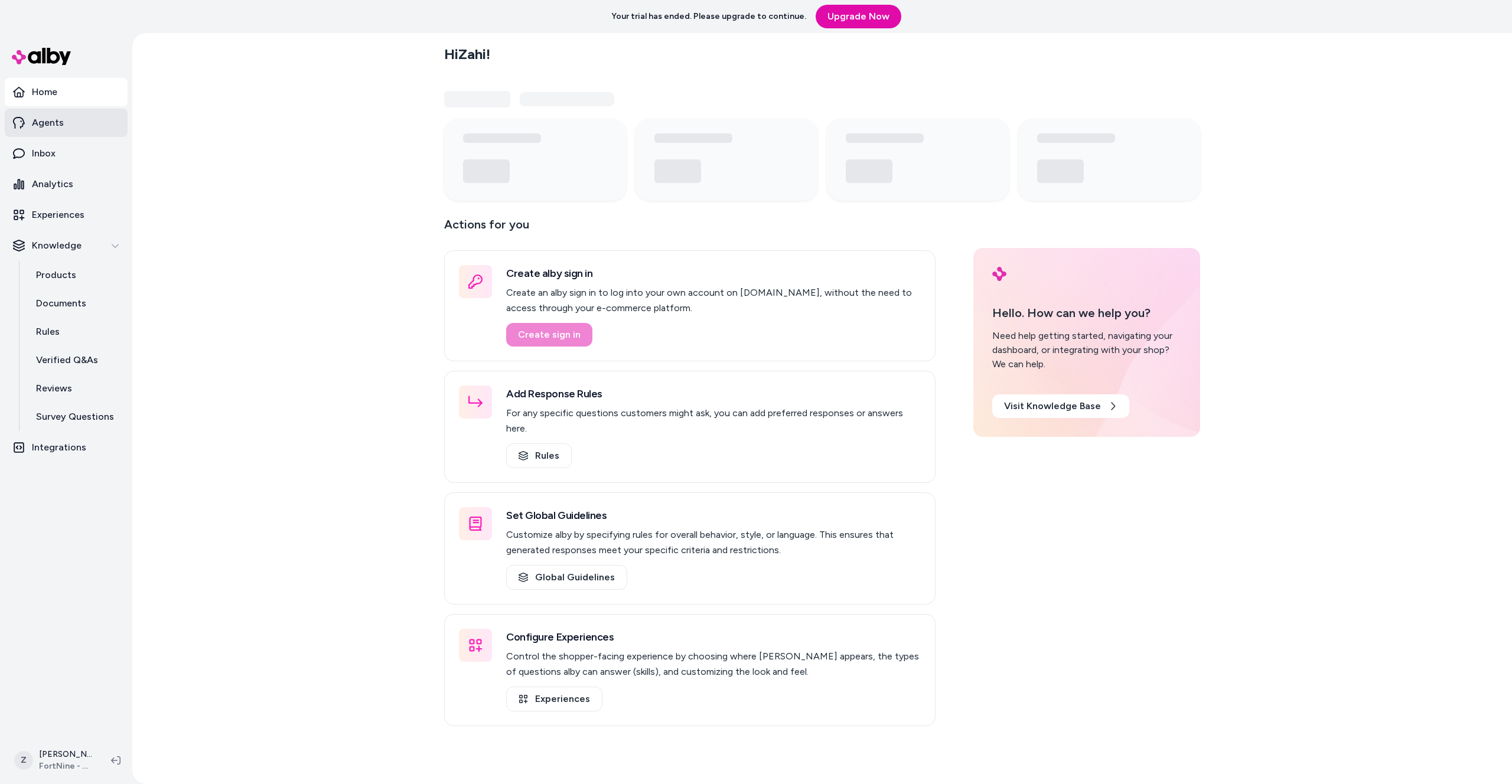
click at [49, 113] on link "Agents" at bounding box center [66, 123] width 123 height 28
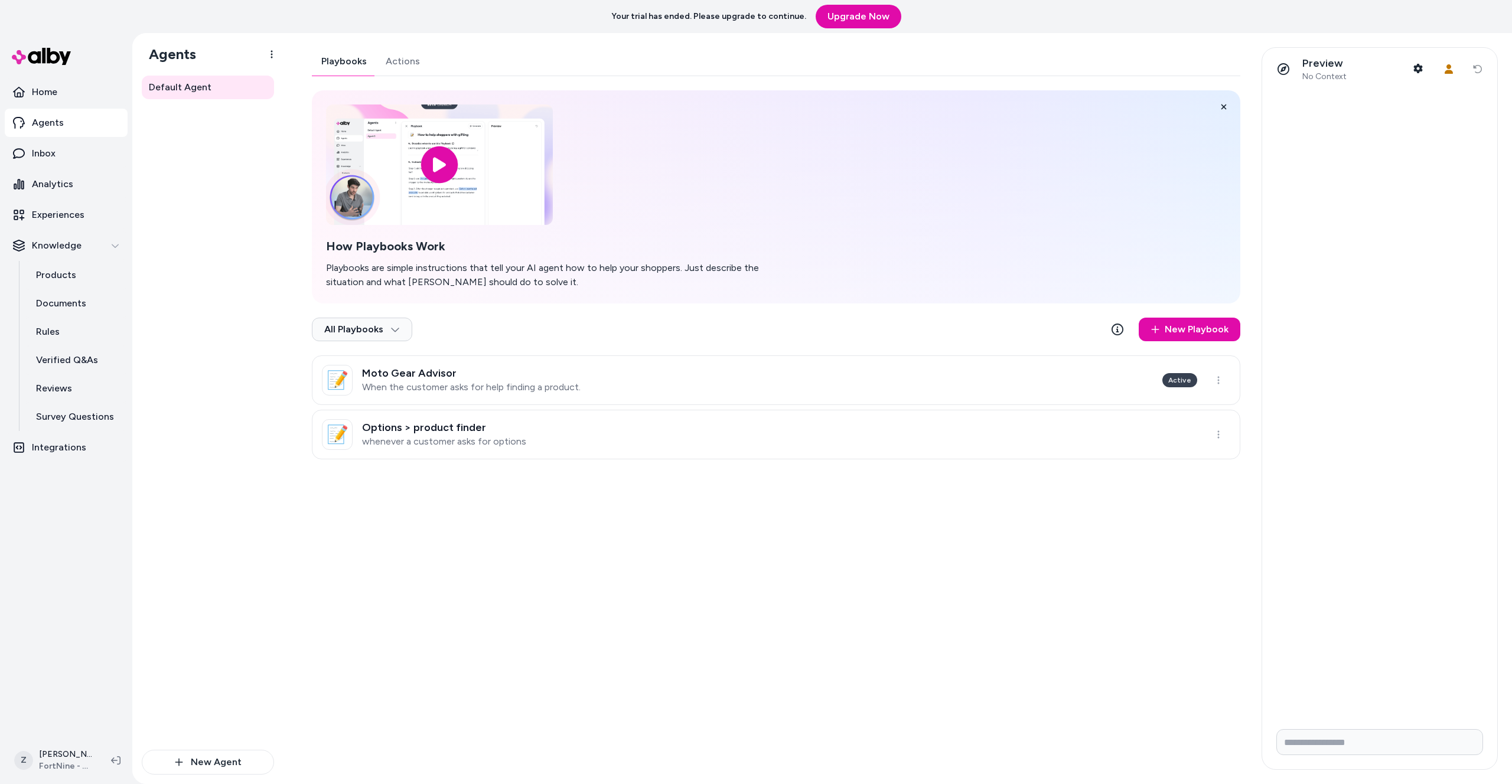
click at [390, 52] on link "Actions" at bounding box center [402, 61] width 53 height 28
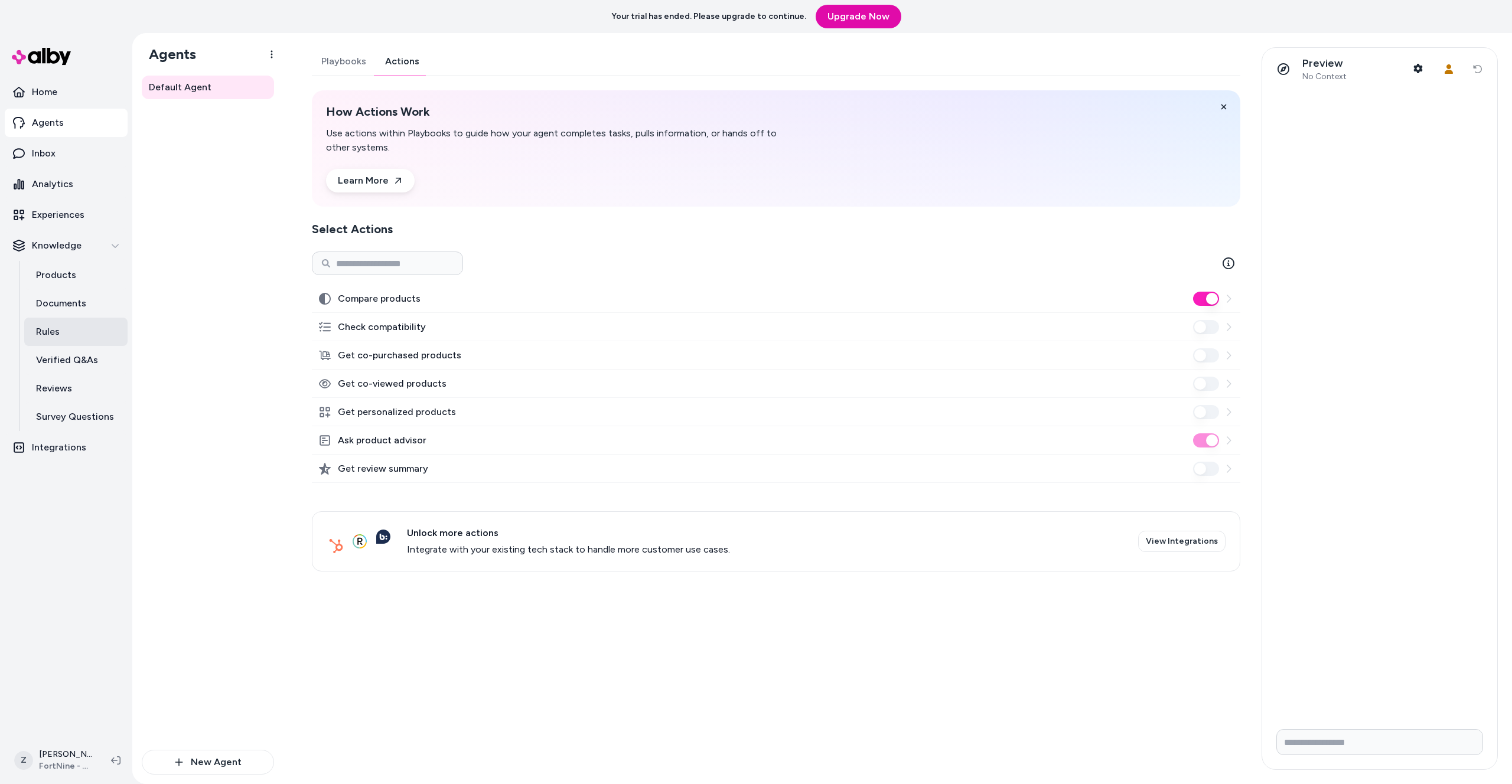
click at [51, 327] on p "Rules" at bounding box center [47, 332] width 24 height 14
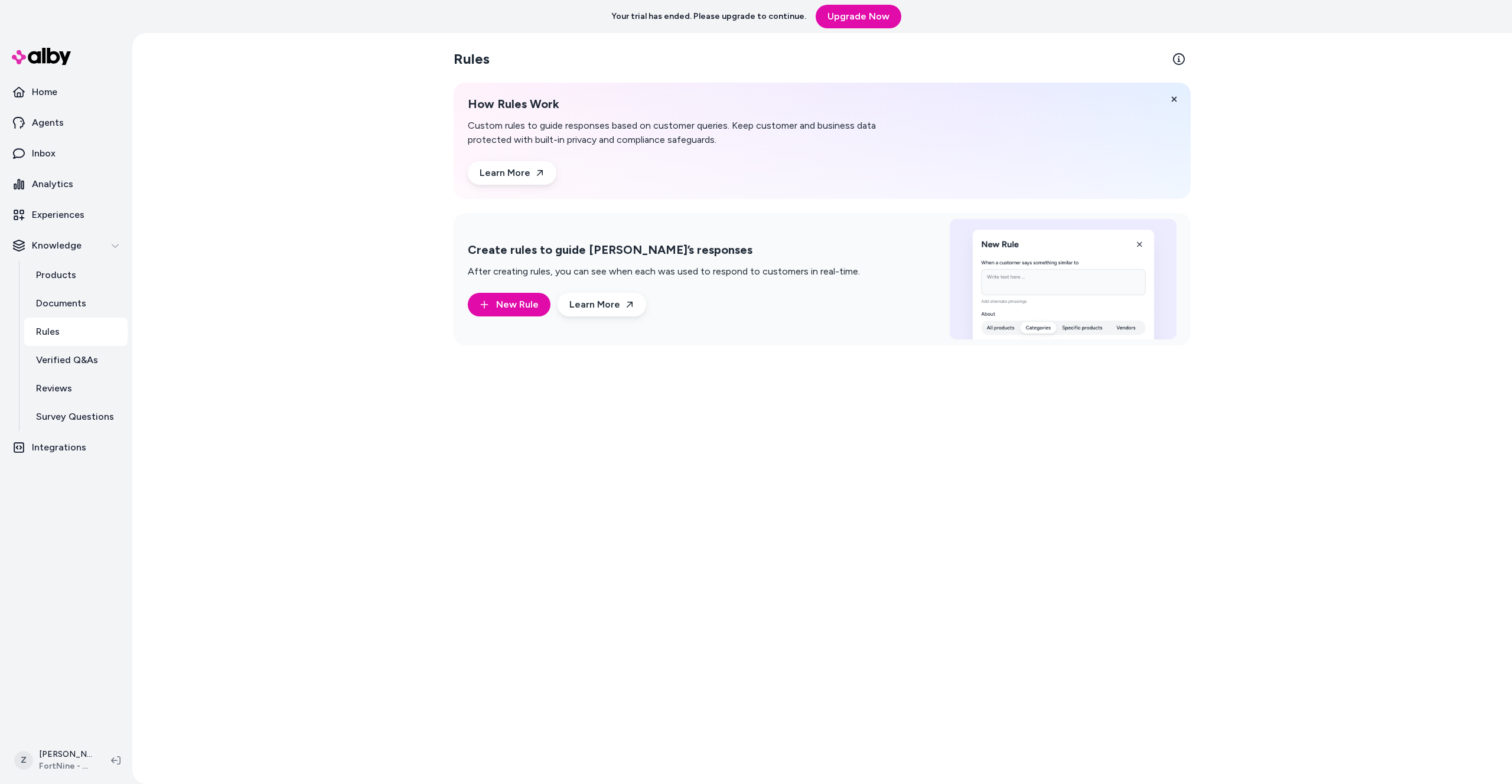
click at [254, 193] on div "Rules How Rules Work Custom rules to guide responses based on customer queries.…" at bounding box center [822, 409] width 1380 height 751
click at [51, 90] on p "Home" at bounding box center [45, 92] width 26 height 14
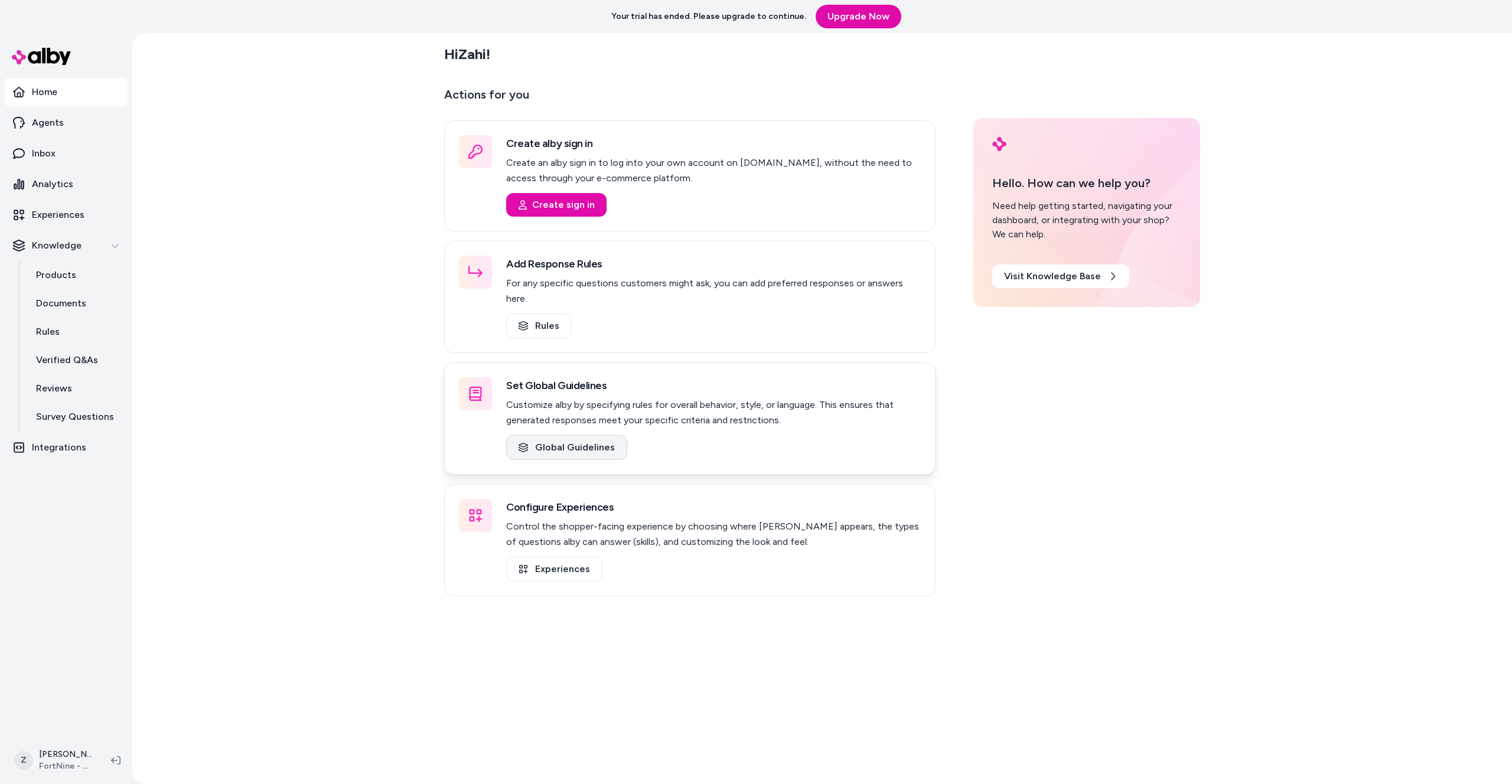
click at [539, 435] on link "Global Guidelines" at bounding box center [566, 448] width 121 height 25
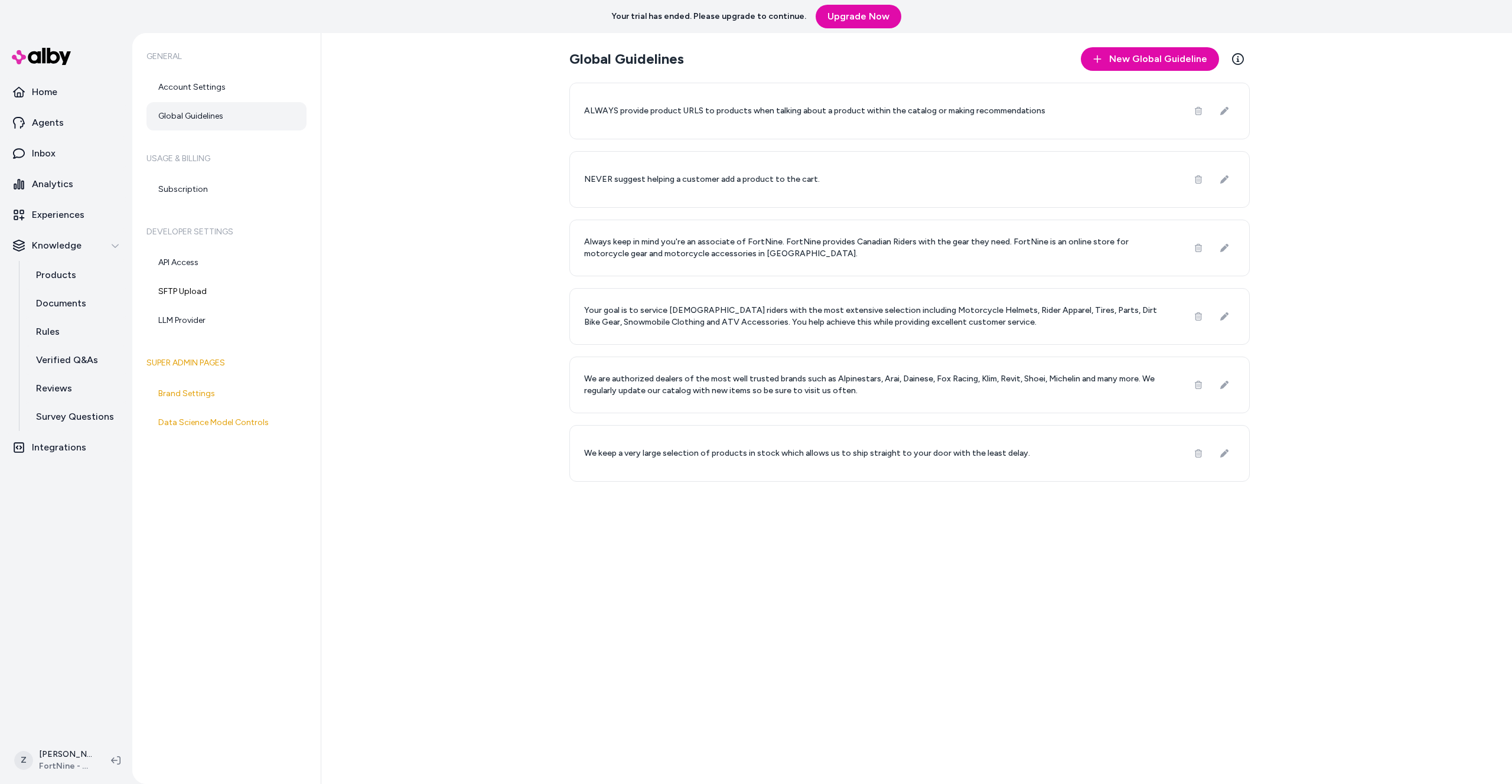
click at [397, 260] on div "Global Guidelines New Global Guideline Learn More ALWAYS provide product URLS t…" at bounding box center [917, 409] width 1191 height 751
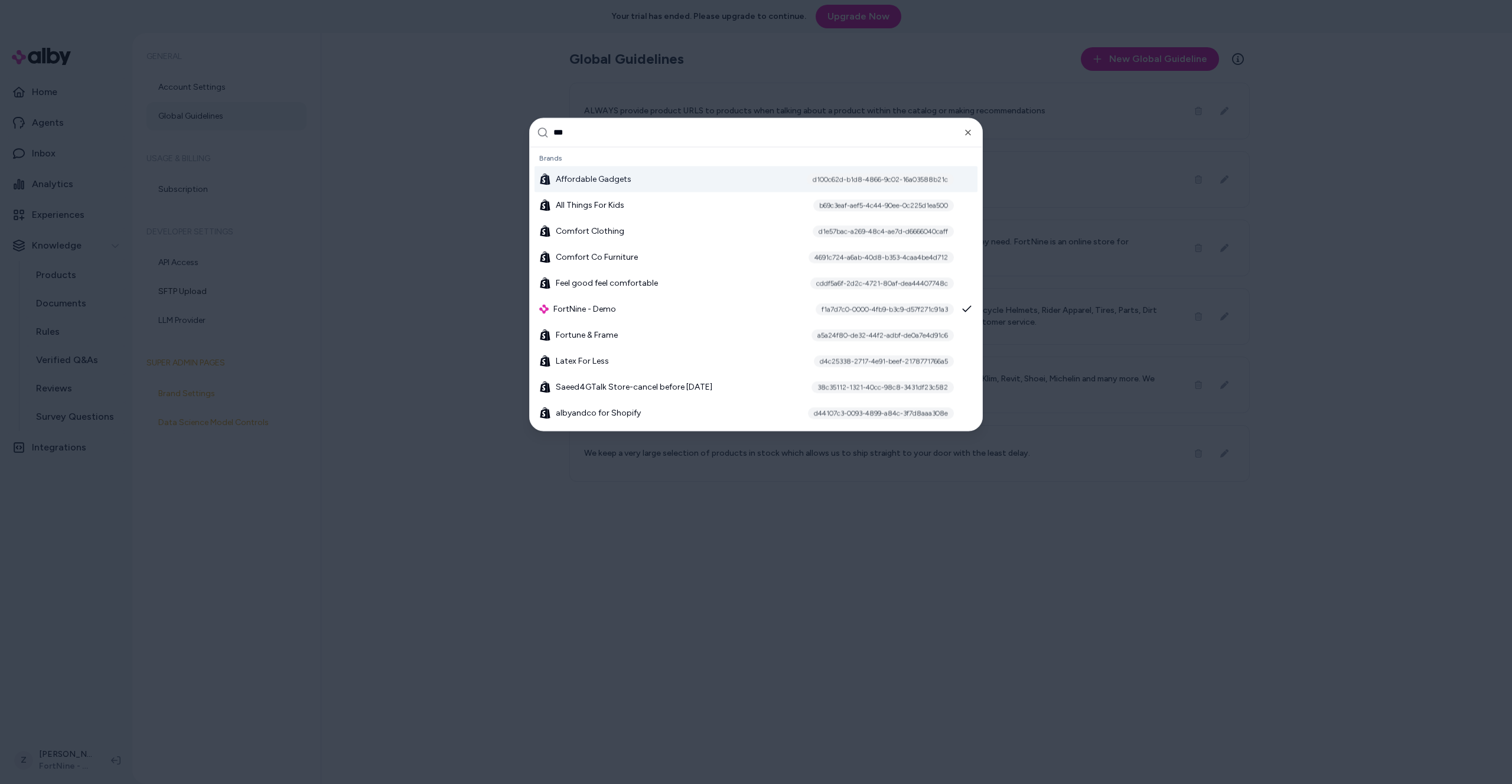
type input "****"
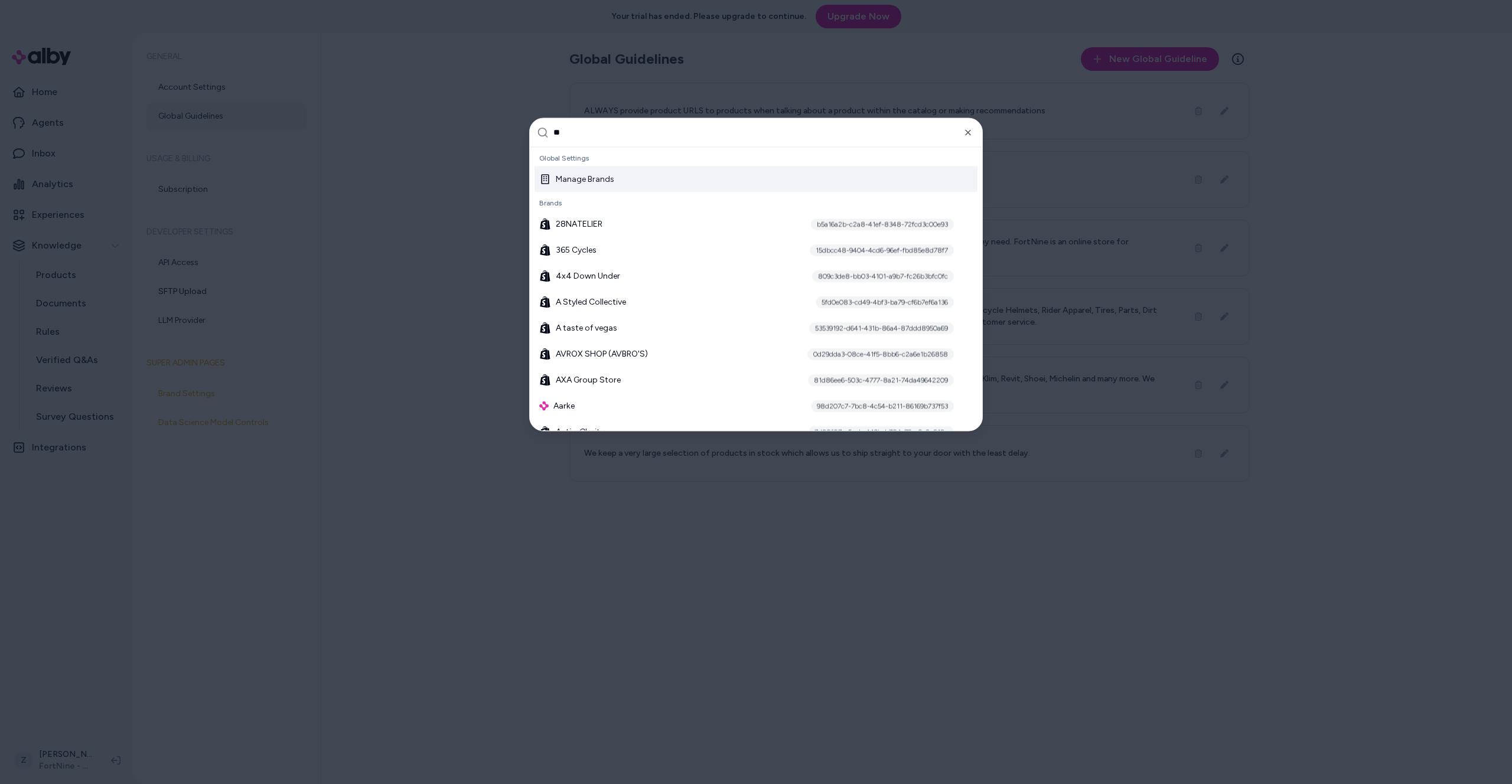
type input "***"
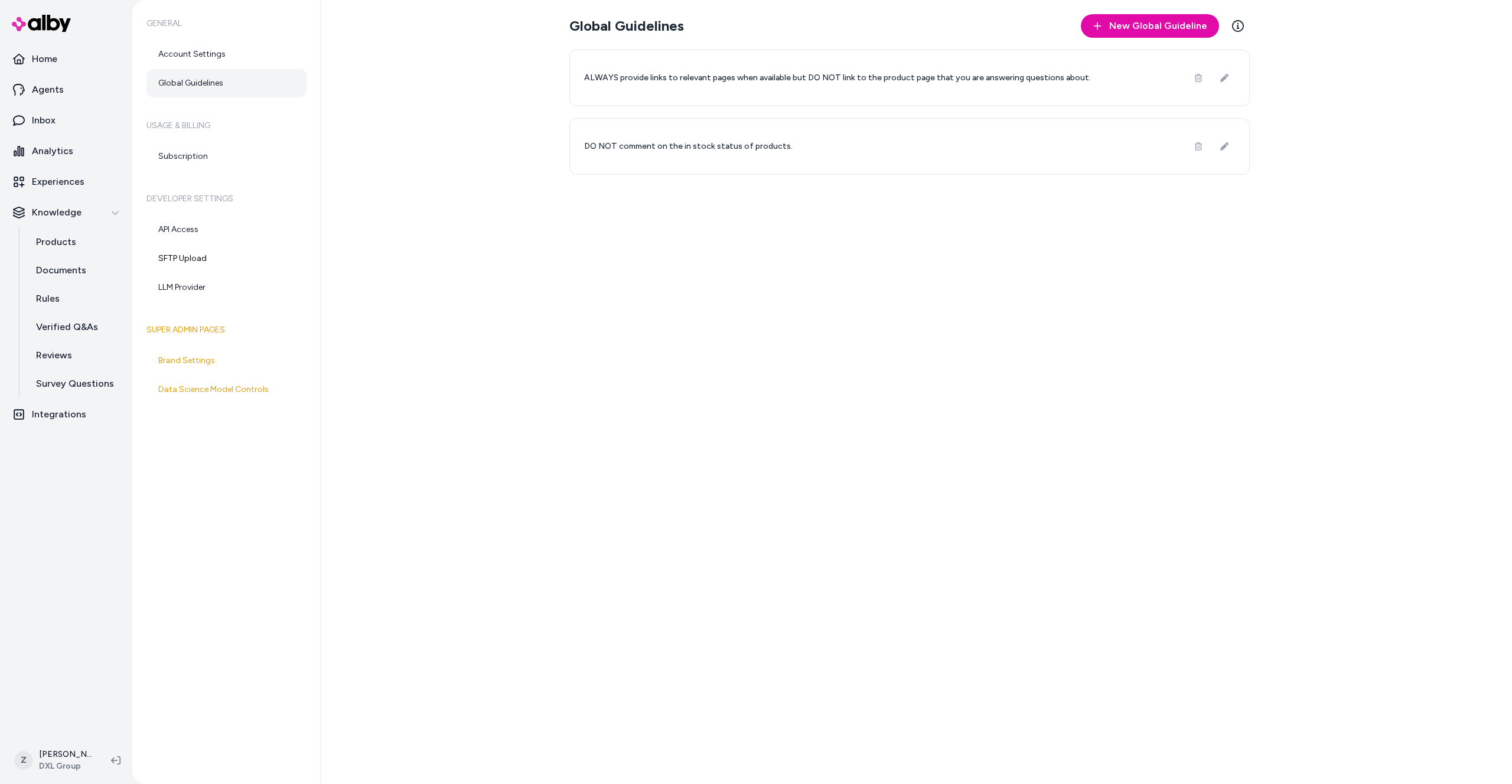
click at [837, 231] on div "Global Guidelines New Global Guideline Learn More ALWAYS provide links to relev…" at bounding box center [917, 392] width 1191 height 784
click at [69, 127] on link "Inbox" at bounding box center [66, 120] width 123 height 28
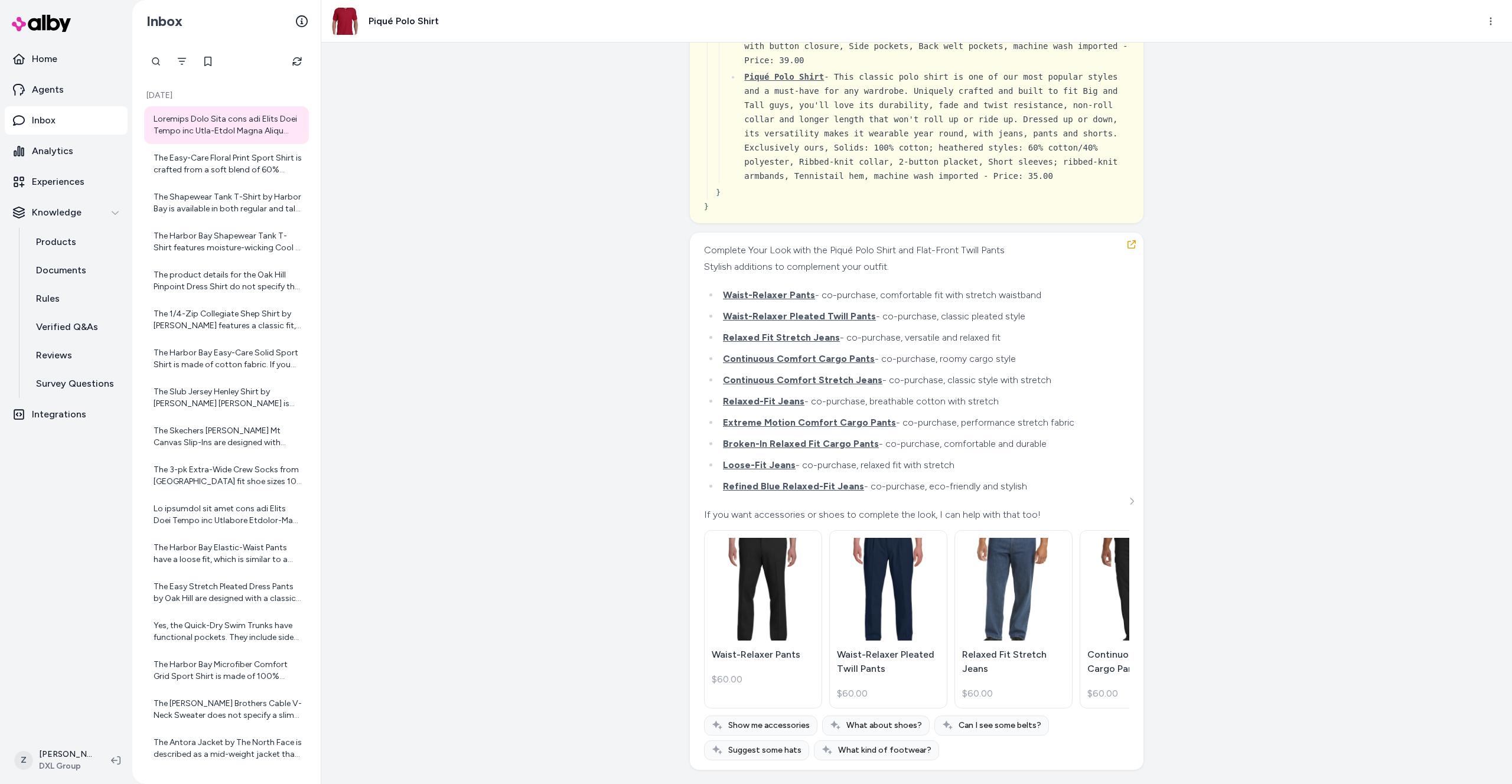
scroll to position [11727, 0]
